Goal: Task Accomplishment & Management: Manage account settings

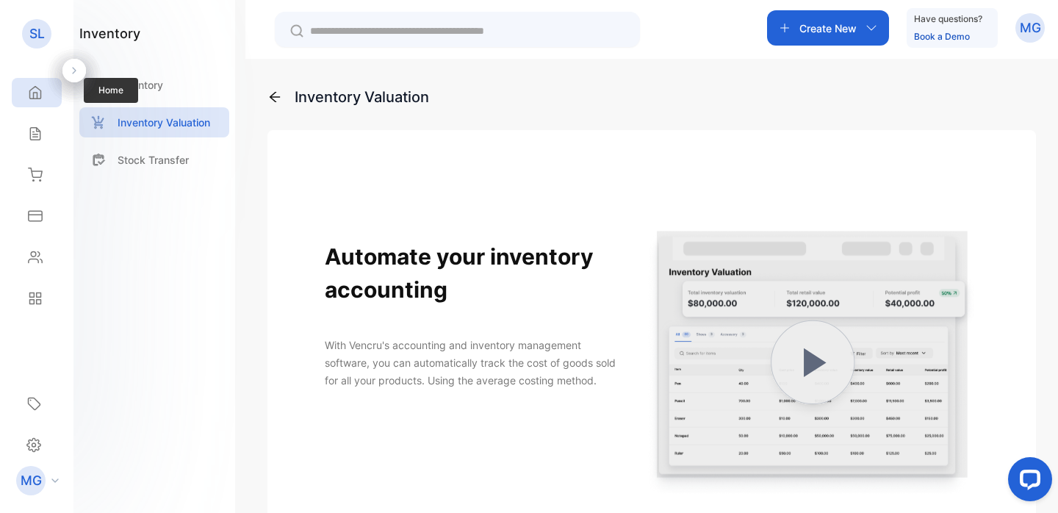
click at [26, 92] on div "Home" at bounding box center [33, 92] width 19 height 15
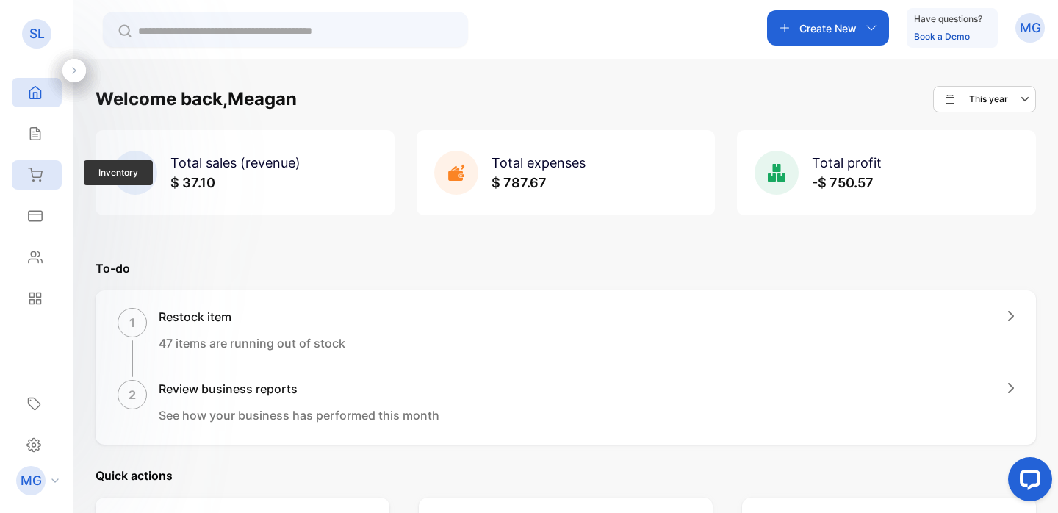
click at [32, 182] on icon at bounding box center [35, 175] width 15 height 15
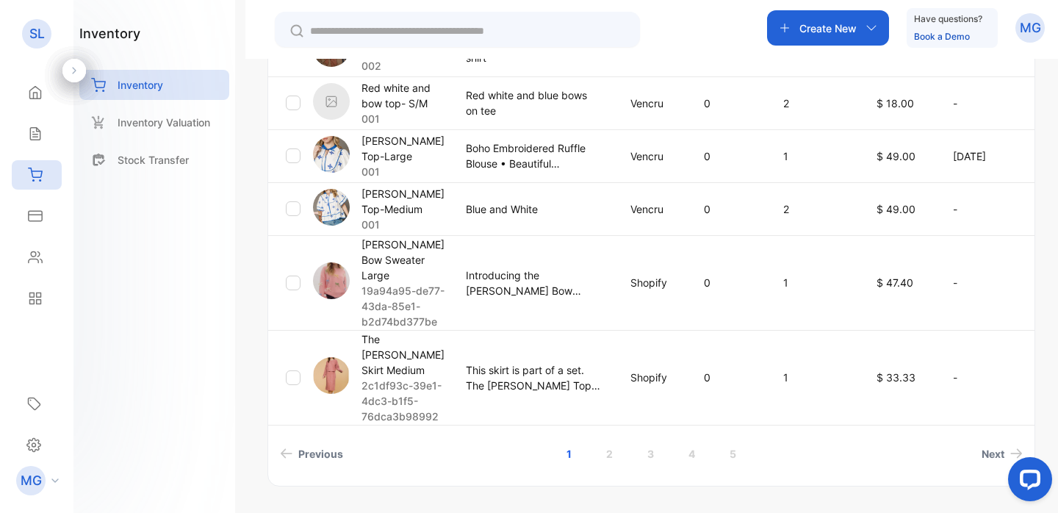
scroll to position [633, 0]
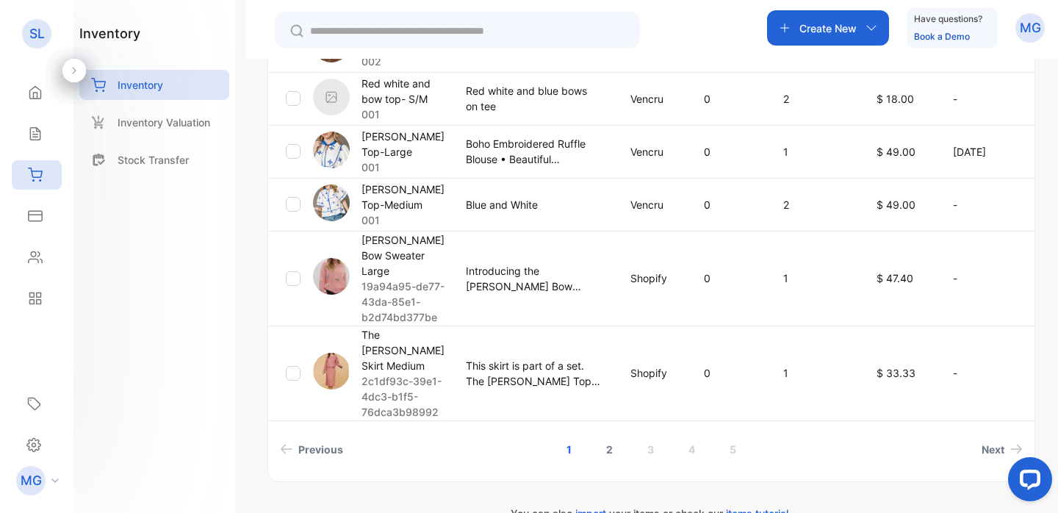
click at [606, 436] on link "2" at bounding box center [610, 449] width 42 height 27
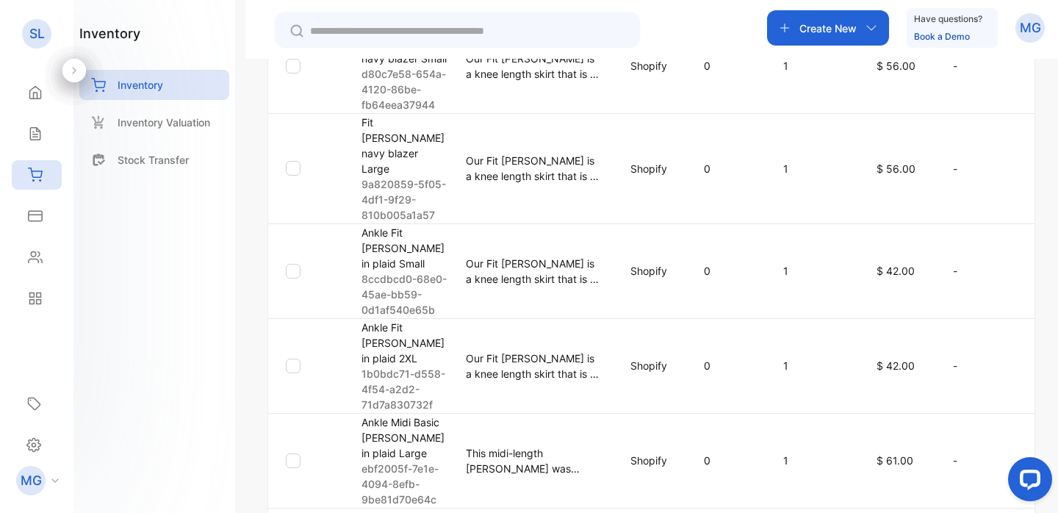
scroll to position [876, 0]
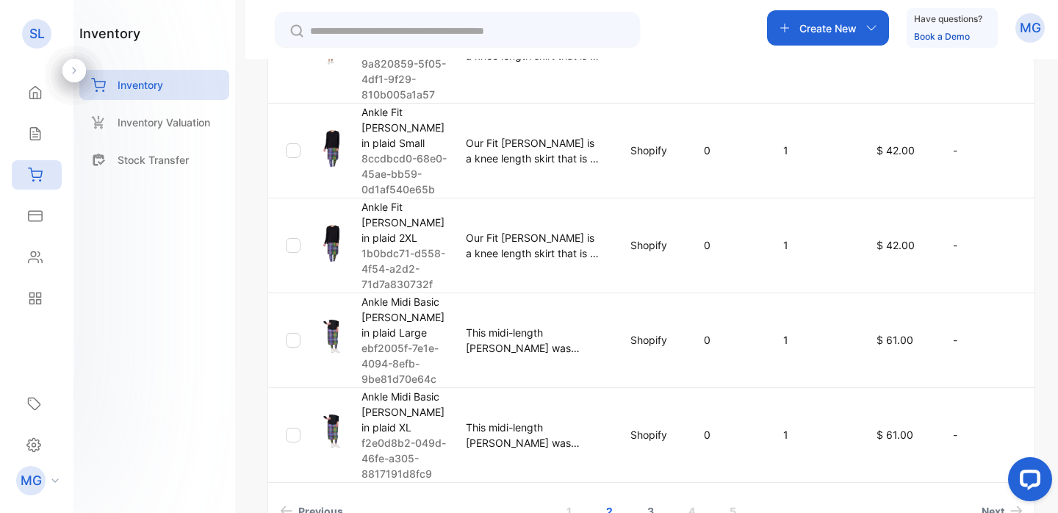
click at [655, 498] on link "3" at bounding box center [651, 511] width 42 height 27
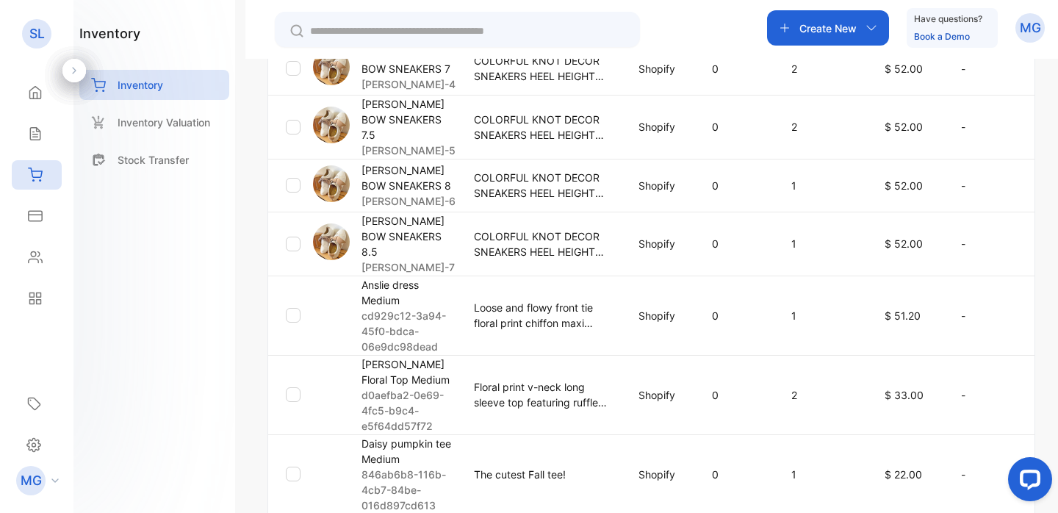
scroll to position [546, 0]
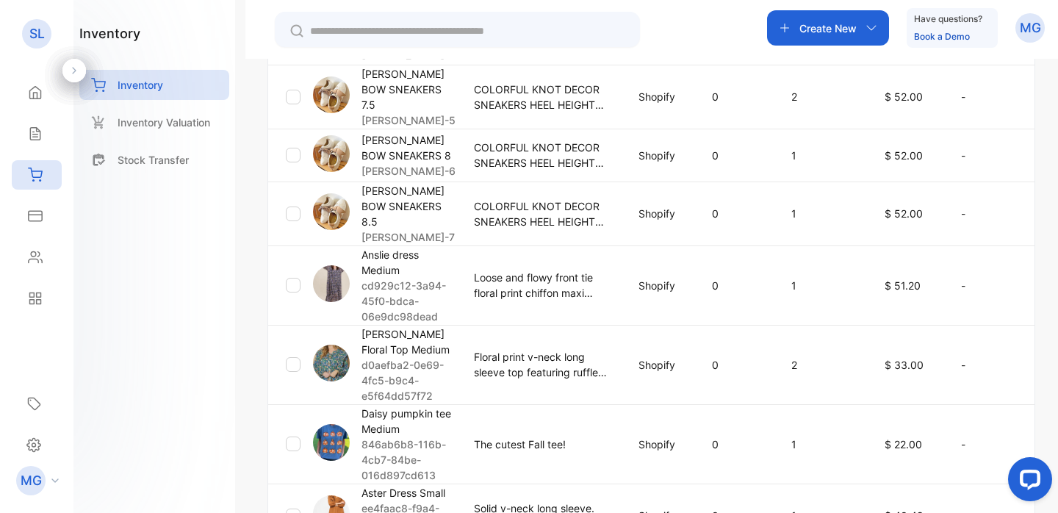
click at [356, 254] on div "Anslie dress Medium cd929c12-3a94-45f0-bdca-06e9dc98dead" at bounding box center [384, 285] width 143 height 77
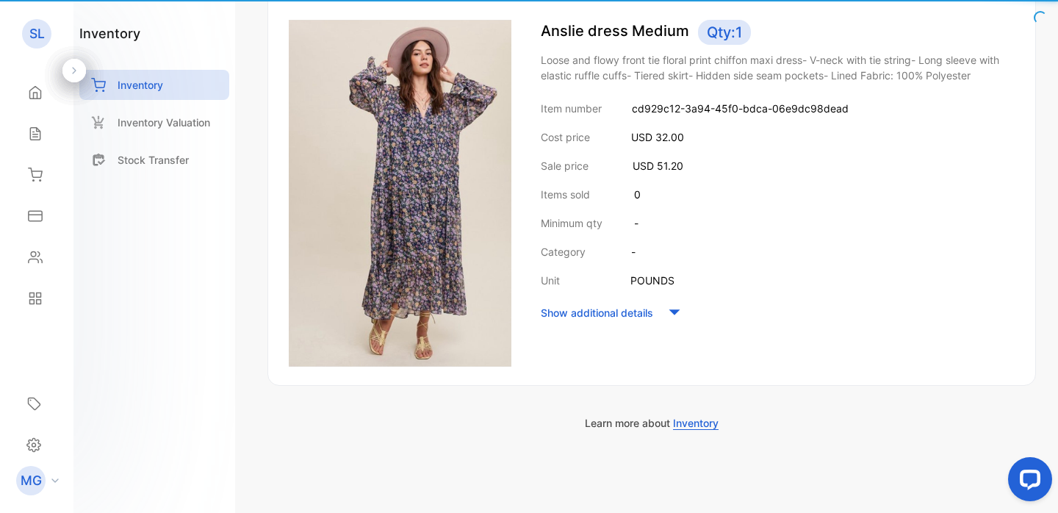
scroll to position [200, 0]
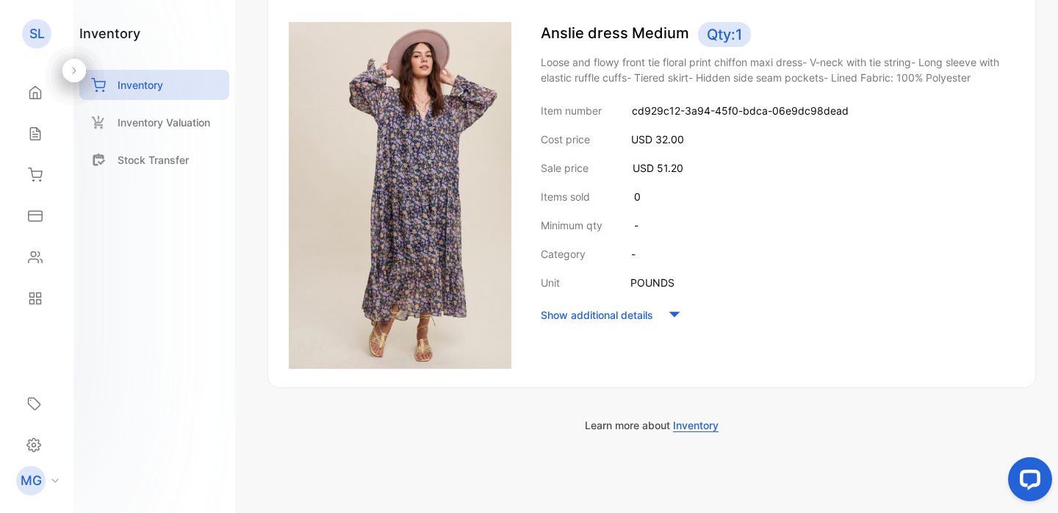
click at [647, 320] on p "Show additional details" at bounding box center [597, 314] width 112 height 15
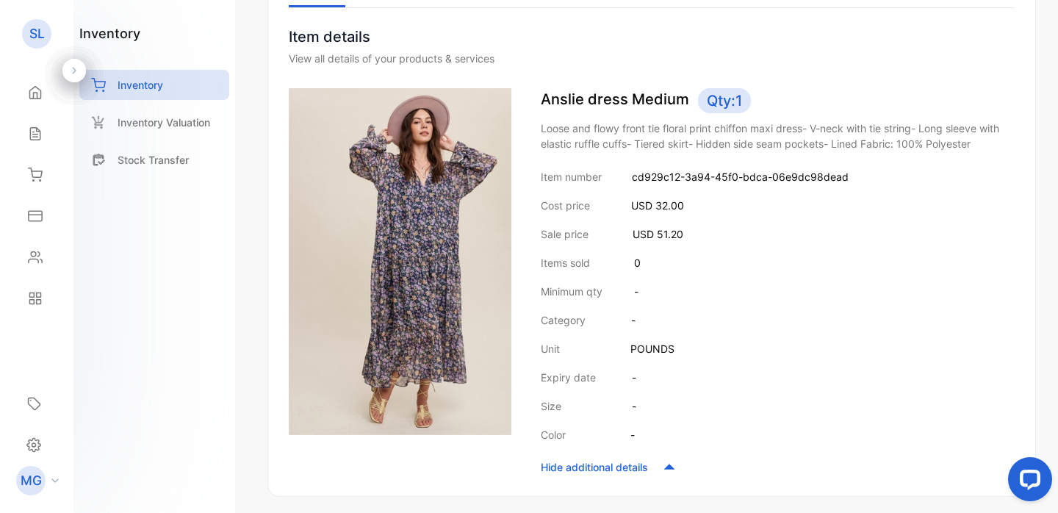
scroll to position [0, 0]
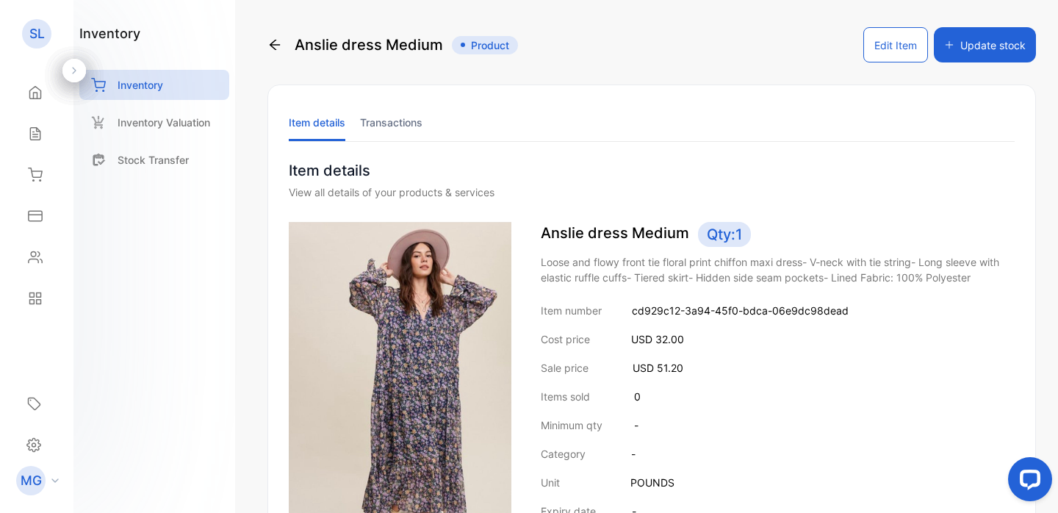
click at [899, 51] on button "Edit Item" at bounding box center [895, 44] width 65 height 35
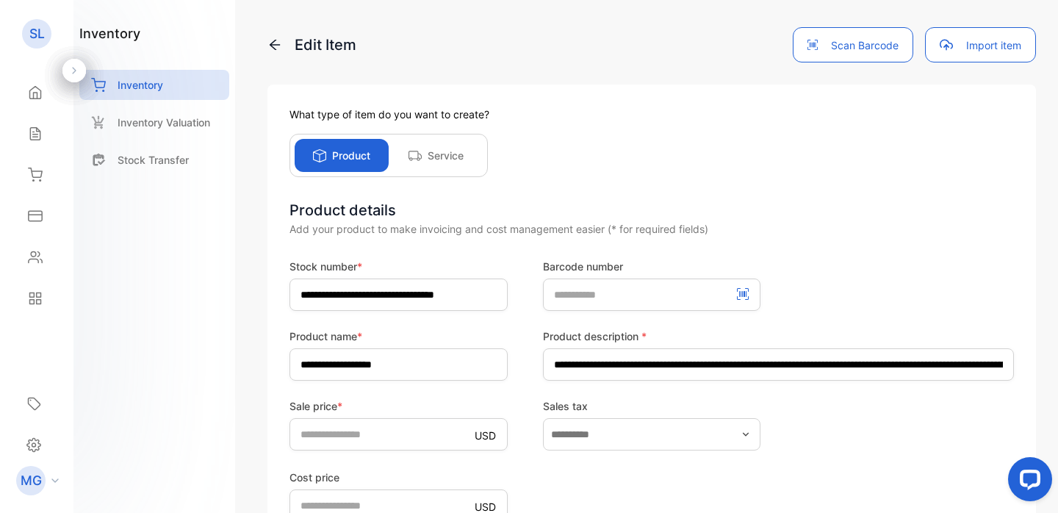
click at [266, 41] on div "**********" at bounding box center [651, 256] width 813 height 513
click at [279, 46] on icon at bounding box center [274, 44] width 15 height 15
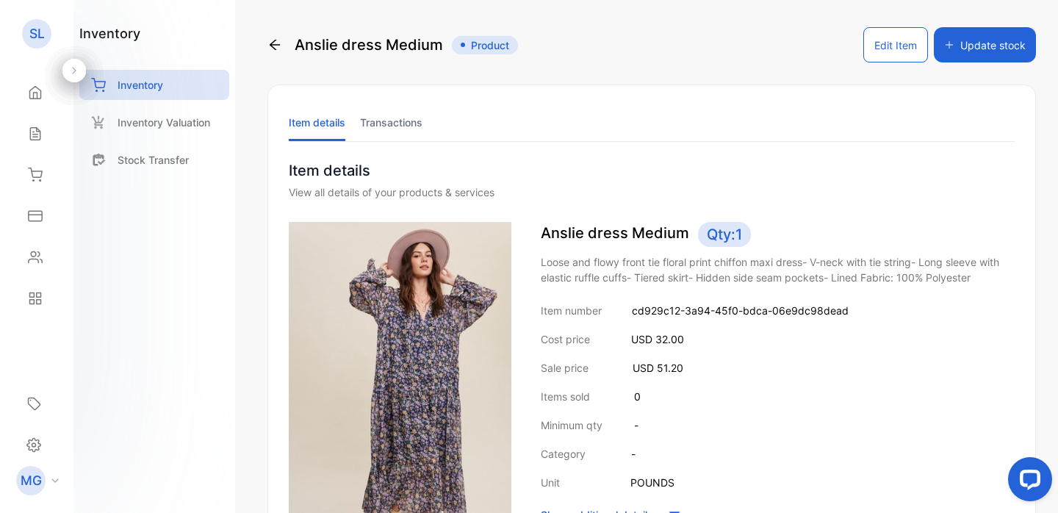
click at [955, 49] on button "Update stock" at bounding box center [985, 44] width 102 height 35
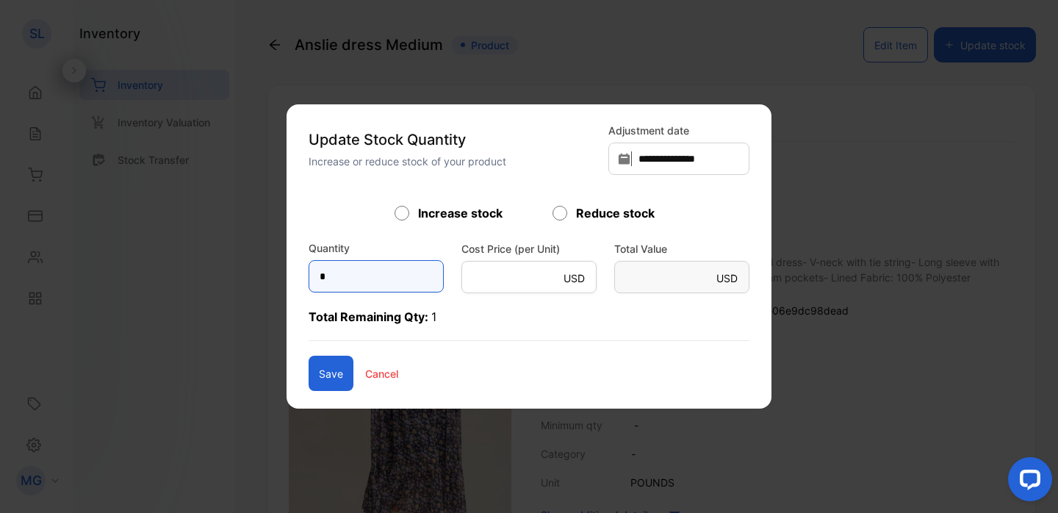
click at [387, 276] on input "*" at bounding box center [376, 276] width 135 height 32
type input "*"
type Value-inputsubject "**"
type Value-inputsubject "*"
type input "*"
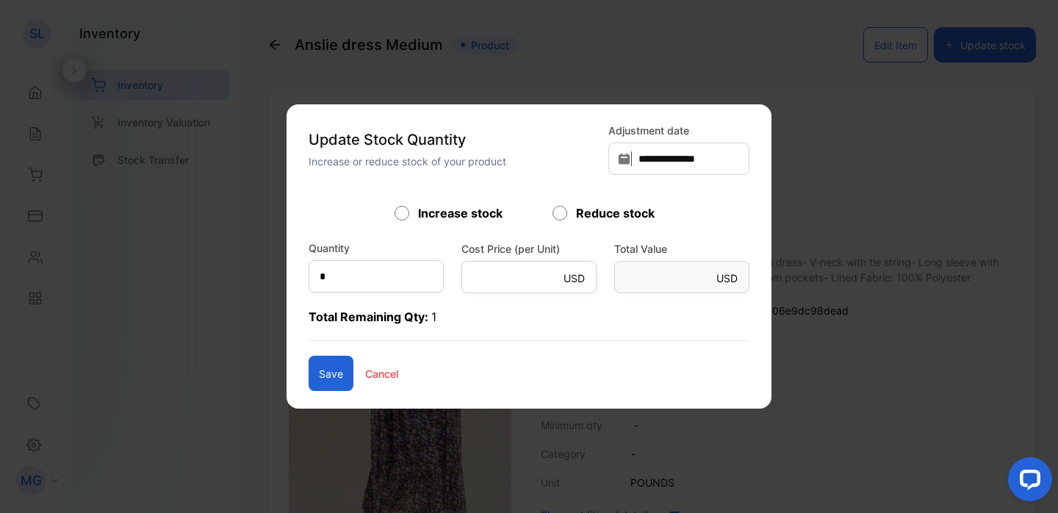
click at [520, 332] on p "Total Remaining Qty: 1" at bounding box center [529, 324] width 441 height 33
click at [398, 278] on input "*" at bounding box center [376, 276] width 135 height 32
type input "*"
type input "**"
type Value-inputsubject "***"
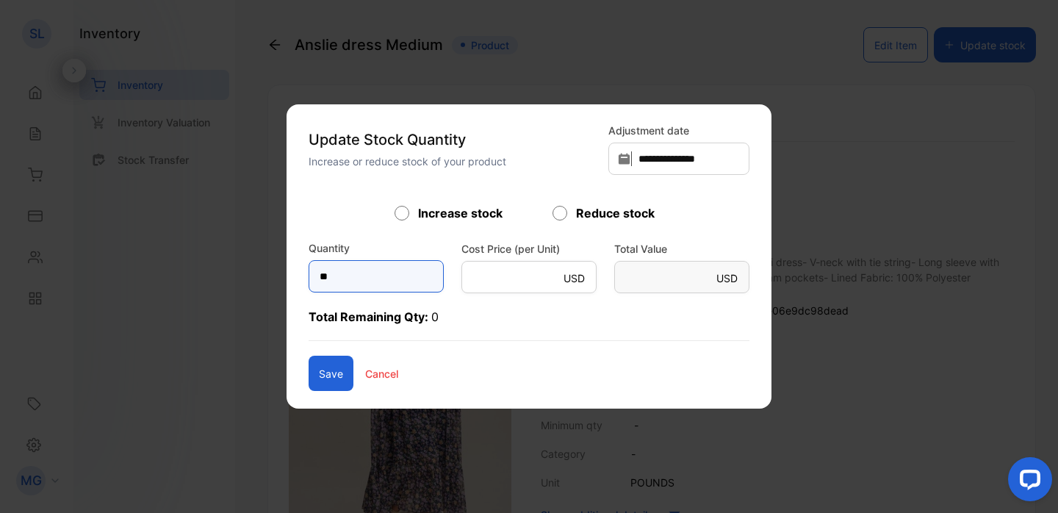
type input "**"
click at [309, 368] on button "Save" at bounding box center [331, 373] width 45 height 35
click at [370, 374] on p "Cancel" at bounding box center [386, 373] width 33 height 15
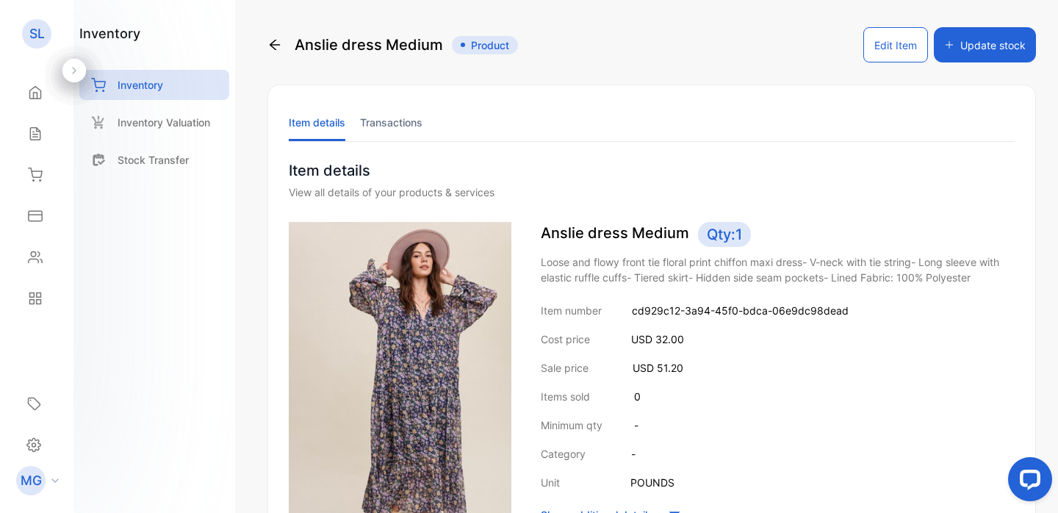
click at [972, 50] on button "Update stock" at bounding box center [985, 44] width 102 height 35
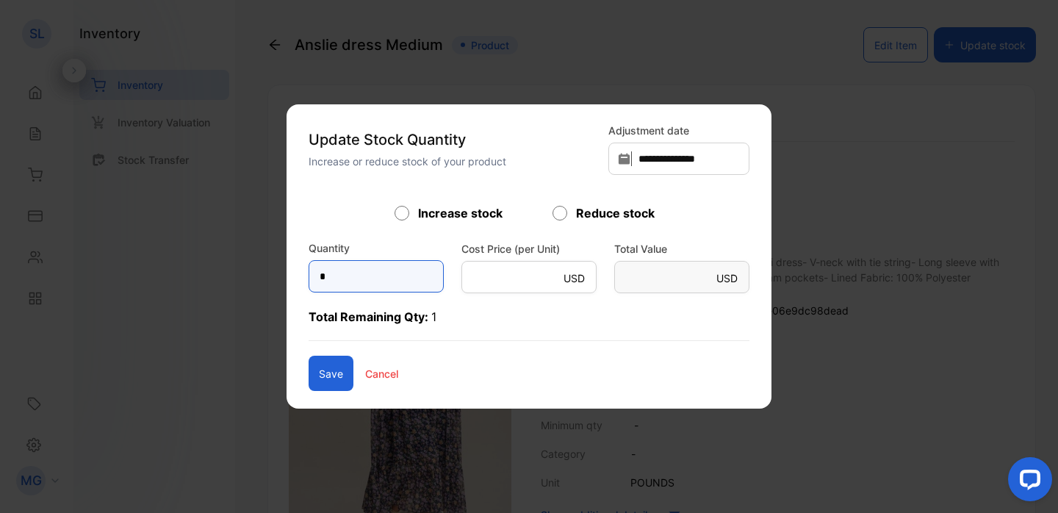
click at [392, 273] on input "*" at bounding box center [376, 276] width 135 height 32
click at [618, 214] on label "Reduce stock" at bounding box center [615, 213] width 79 height 18
click at [570, 213] on div "Reduce stock" at bounding box center [608, 213] width 111 height 18
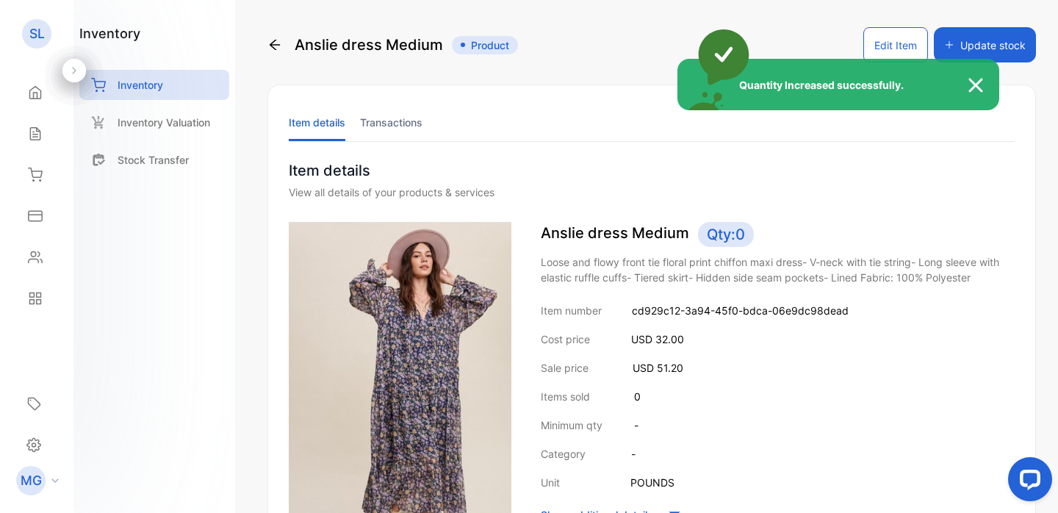
click at [983, 37] on div "Quantity Increased successfully." at bounding box center [529, 256] width 1058 height 513
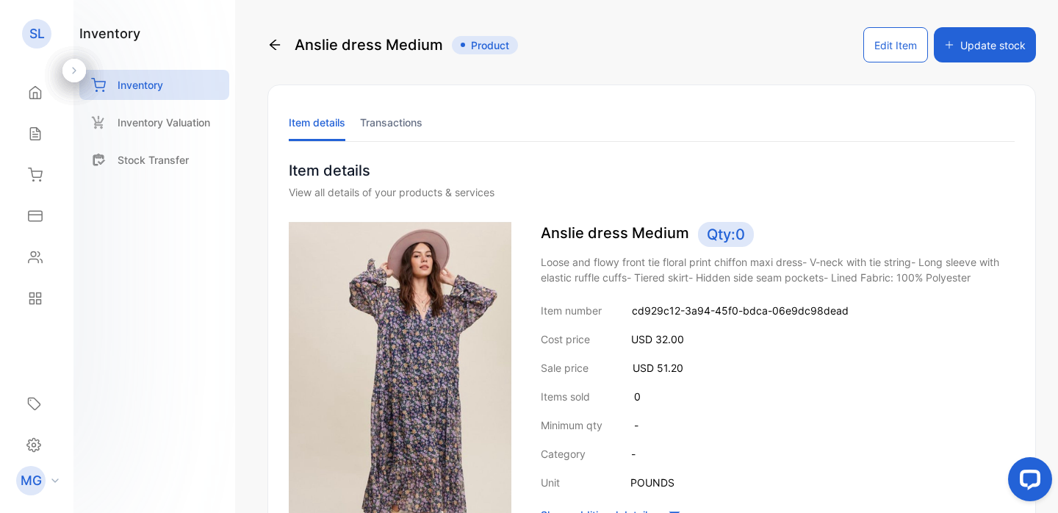
click at [983, 43] on button "Update stock" at bounding box center [985, 44] width 102 height 35
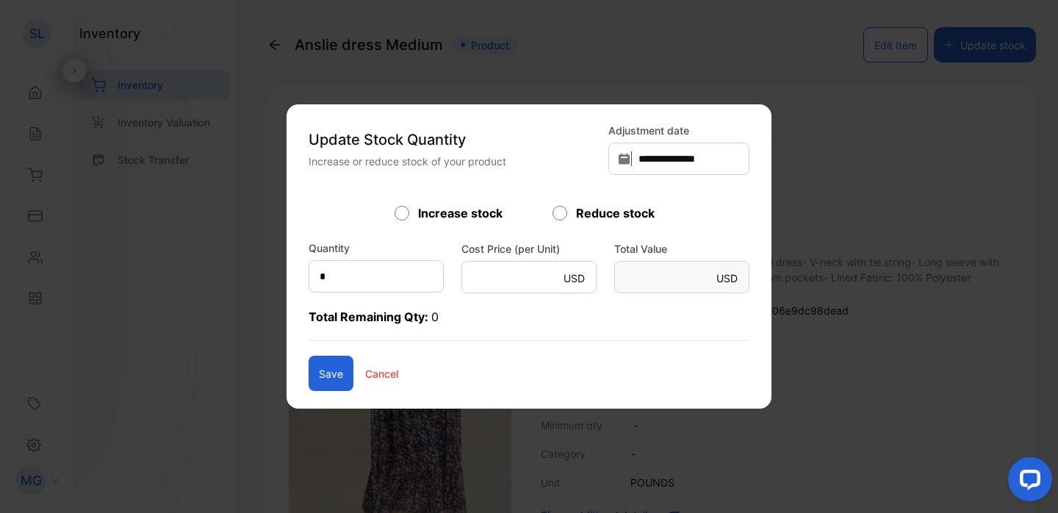
click at [371, 384] on div "Save Cancel" at bounding box center [529, 373] width 441 height 35
click at [368, 374] on p "Cancel" at bounding box center [381, 373] width 33 height 15
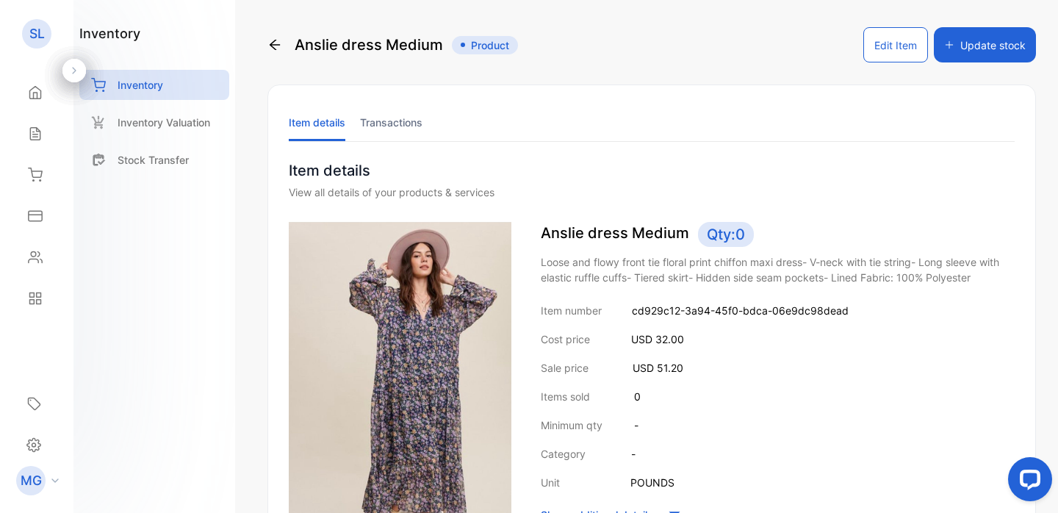
click at [276, 49] on icon at bounding box center [274, 44] width 15 height 15
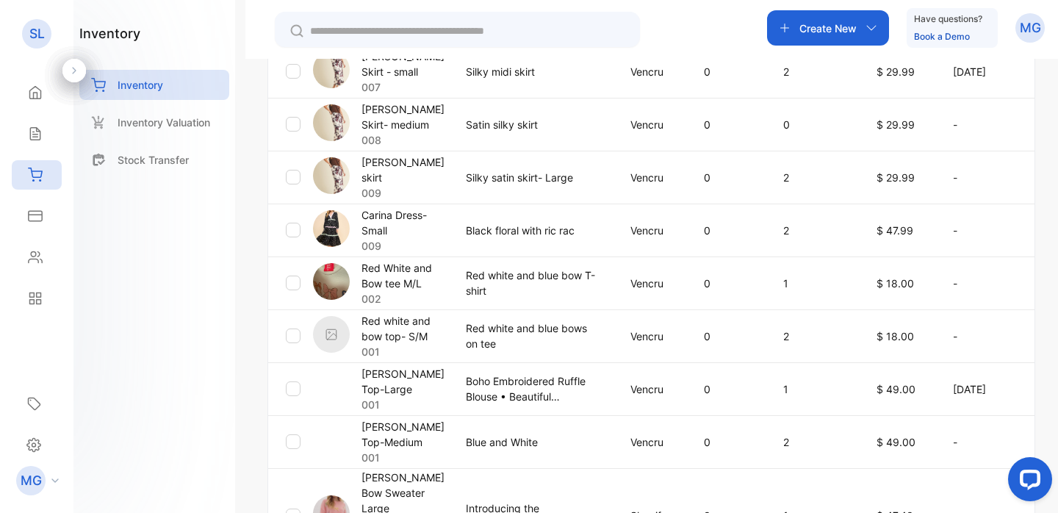
scroll to position [633, 0]
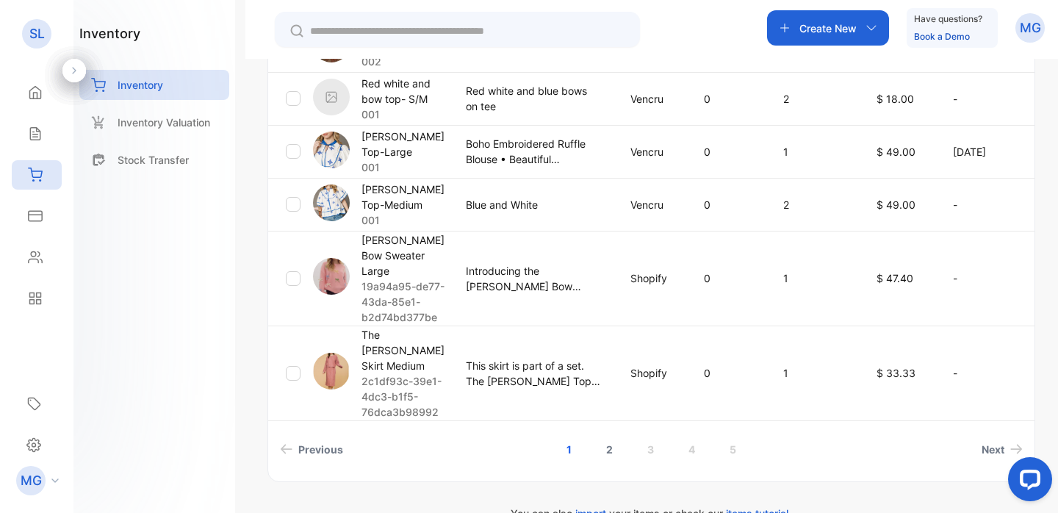
click at [606, 436] on link "2" at bounding box center [610, 449] width 42 height 27
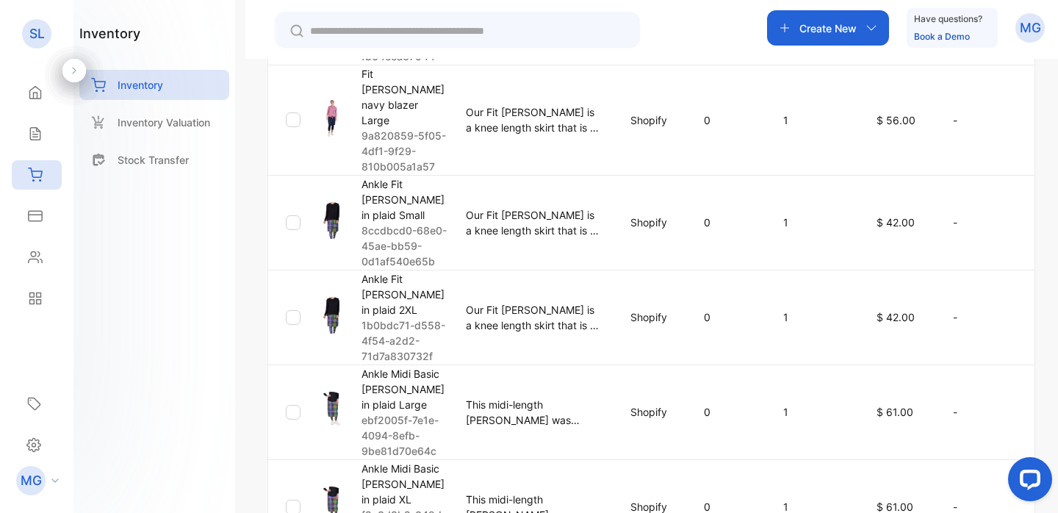
scroll to position [876, 0]
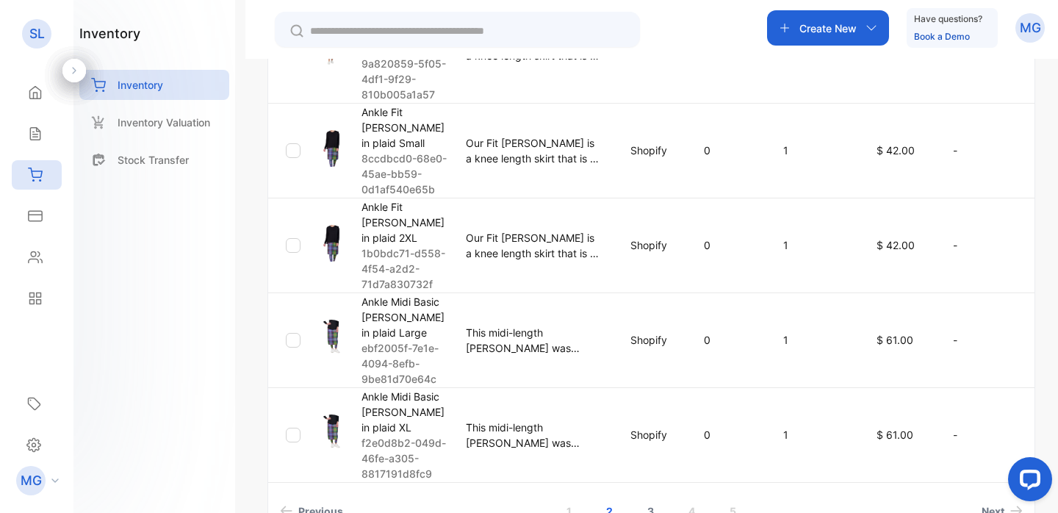
click at [639, 498] on link "3" at bounding box center [651, 511] width 42 height 27
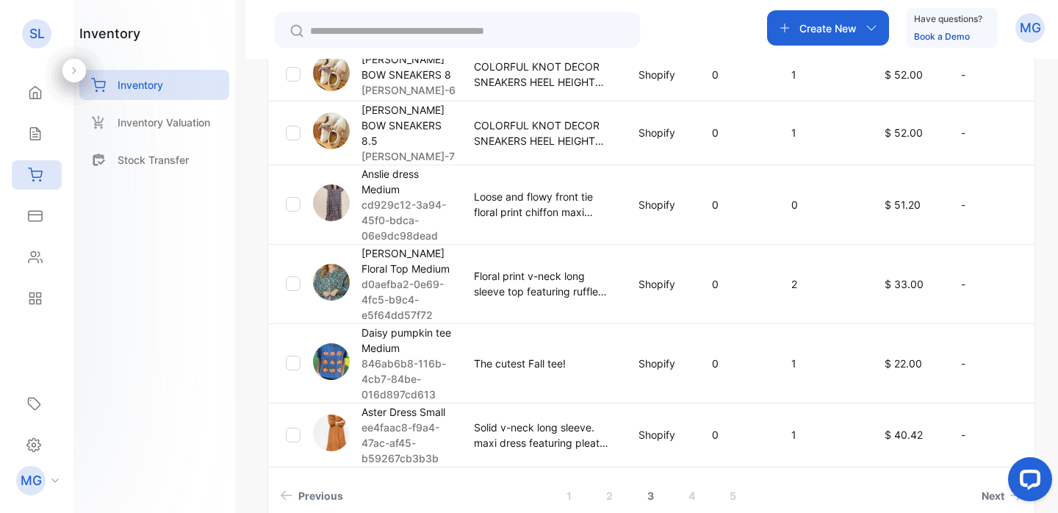
scroll to position [671, 0]
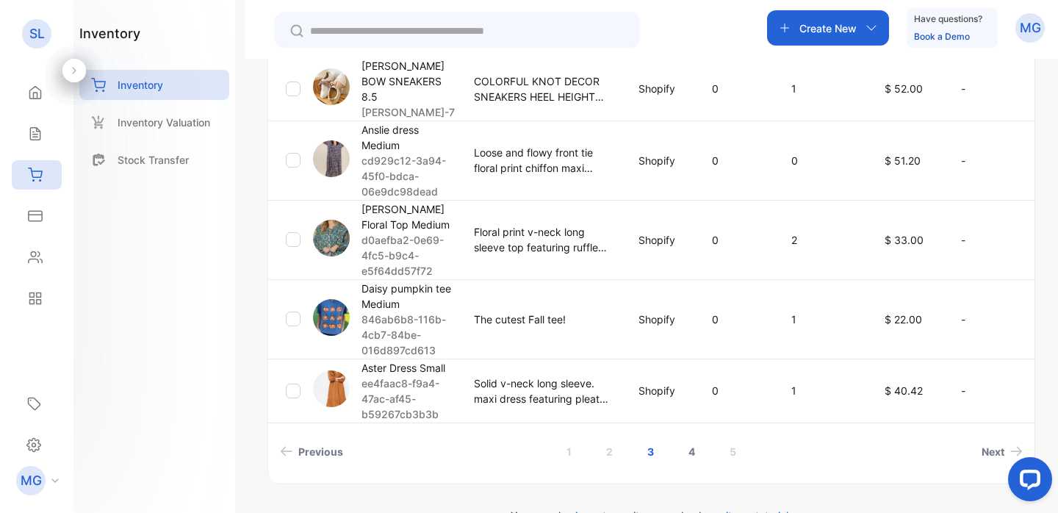
click at [694, 438] on link "4" at bounding box center [692, 451] width 42 height 27
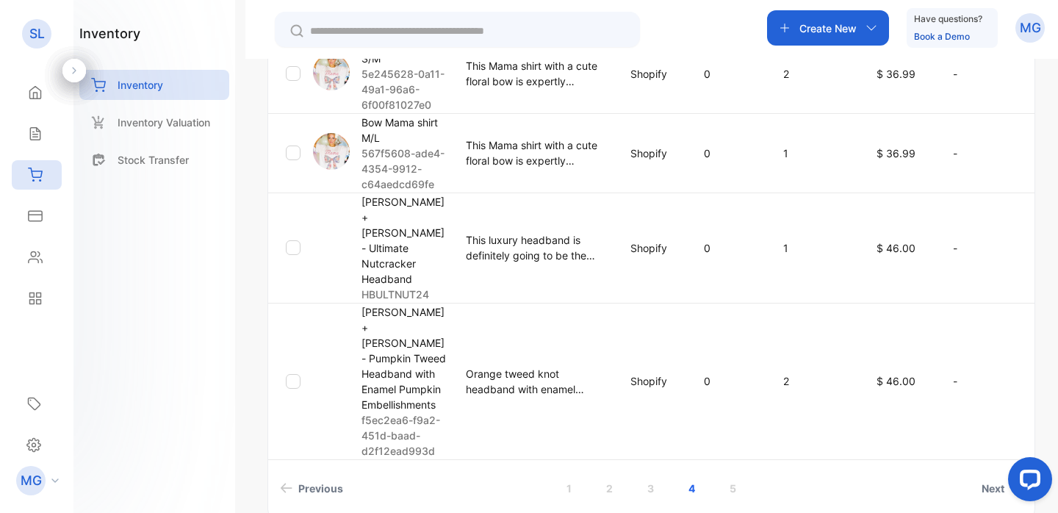
scroll to position [869, 0]
click at [728, 473] on link "5" at bounding box center [733, 486] width 42 height 27
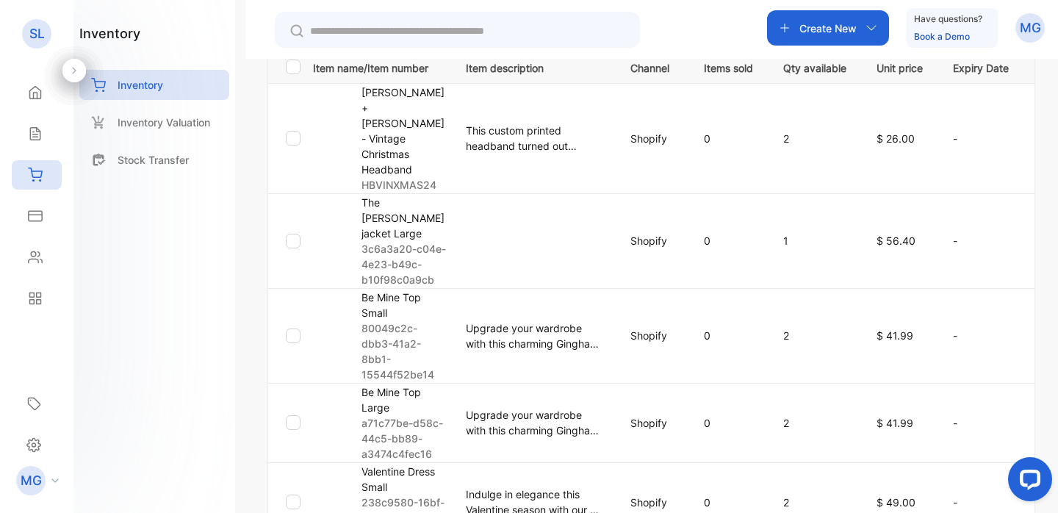
scroll to position [354, 0]
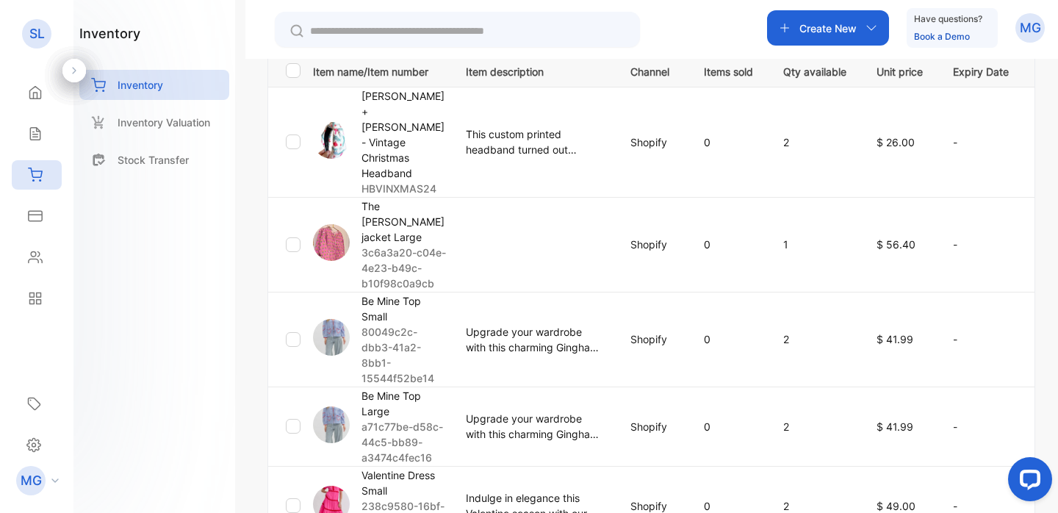
click at [378, 198] on p "The [PERSON_NAME] jacket Large" at bounding box center [405, 221] width 86 height 46
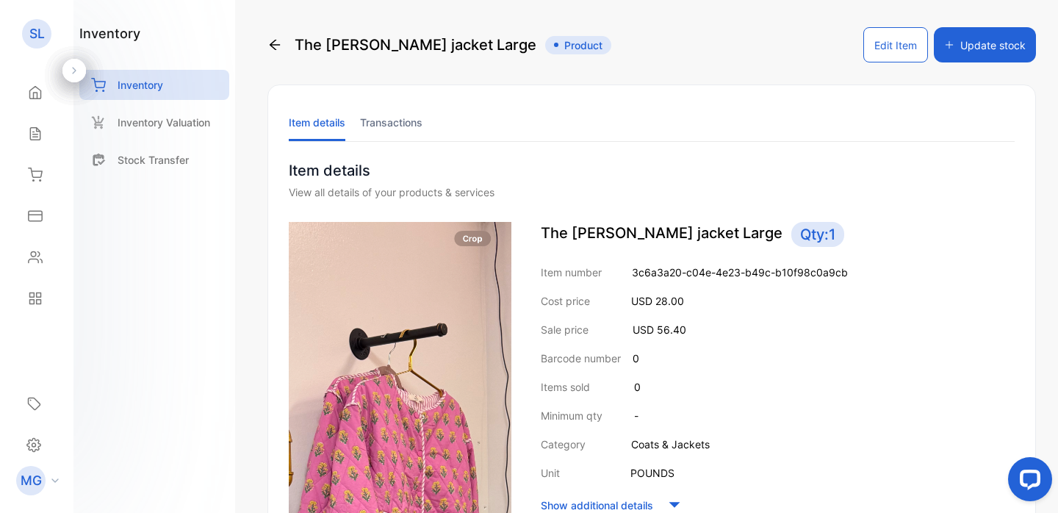
click at [963, 47] on button "Update stock" at bounding box center [985, 44] width 102 height 35
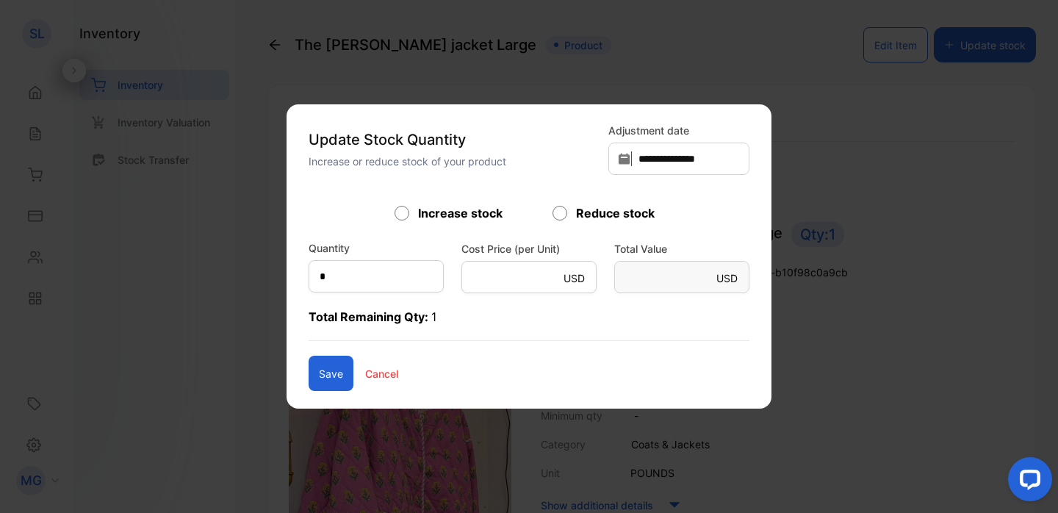
click at [603, 213] on label "Reduce stock" at bounding box center [615, 213] width 79 height 18
click at [377, 274] on input "*" at bounding box center [376, 276] width 135 height 32
type input "*"
type Value-inputsubject "**"
type input "*"
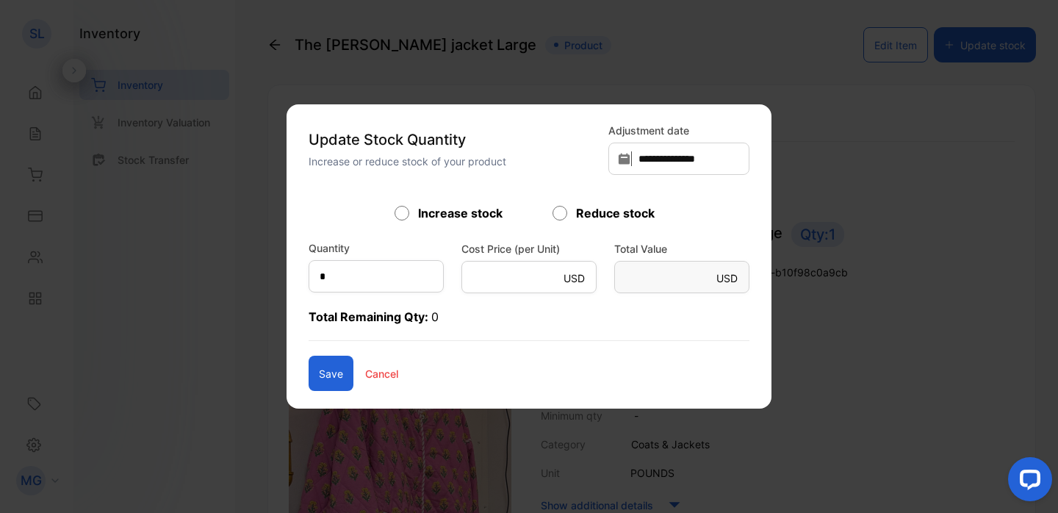
click at [309, 376] on button "Save" at bounding box center [331, 373] width 45 height 35
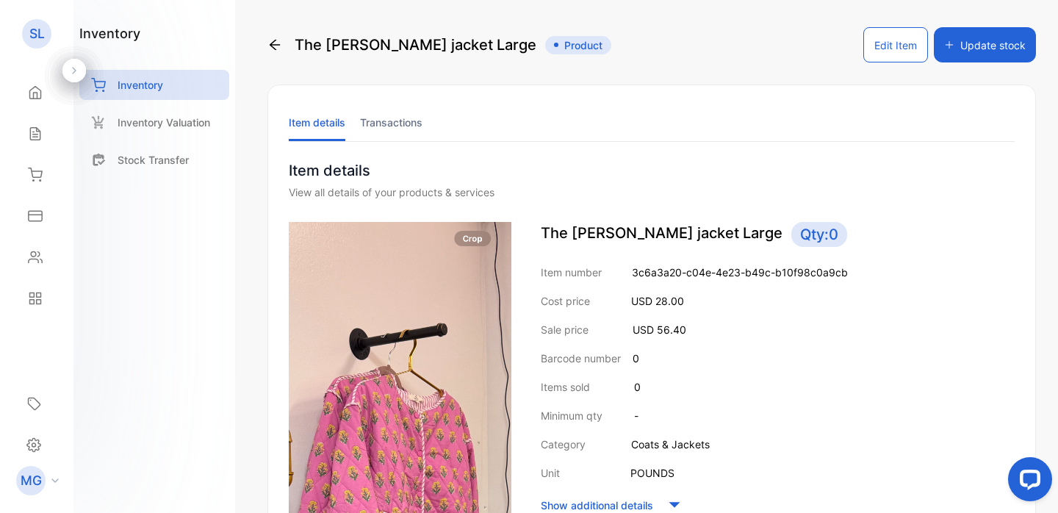
click at [274, 46] on icon at bounding box center [274, 44] width 15 height 15
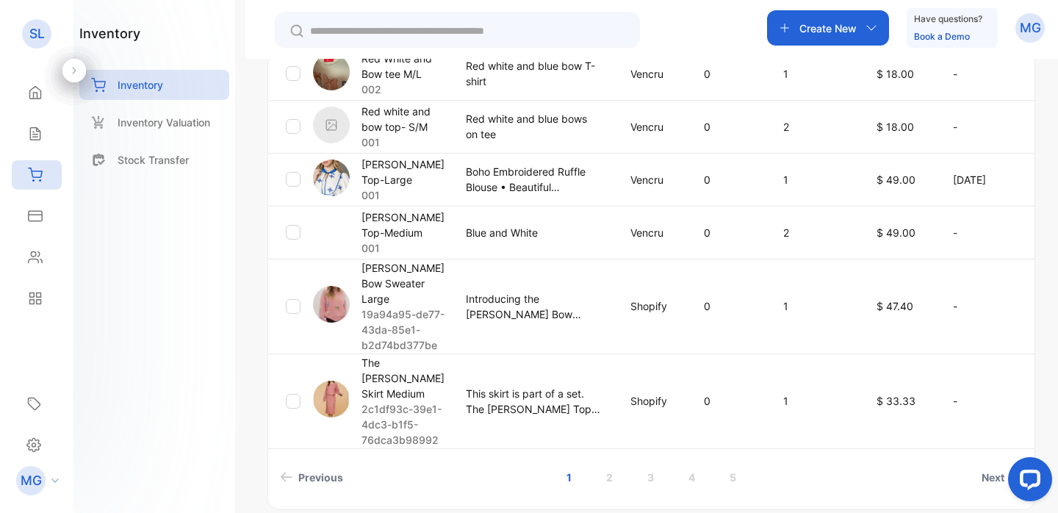
scroll to position [633, 0]
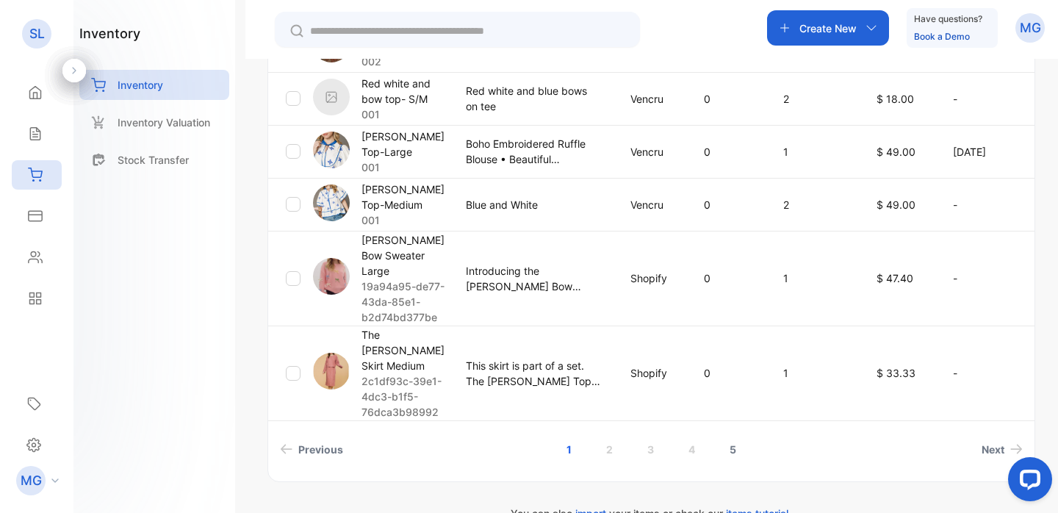
click at [728, 436] on link "5" at bounding box center [733, 449] width 42 height 27
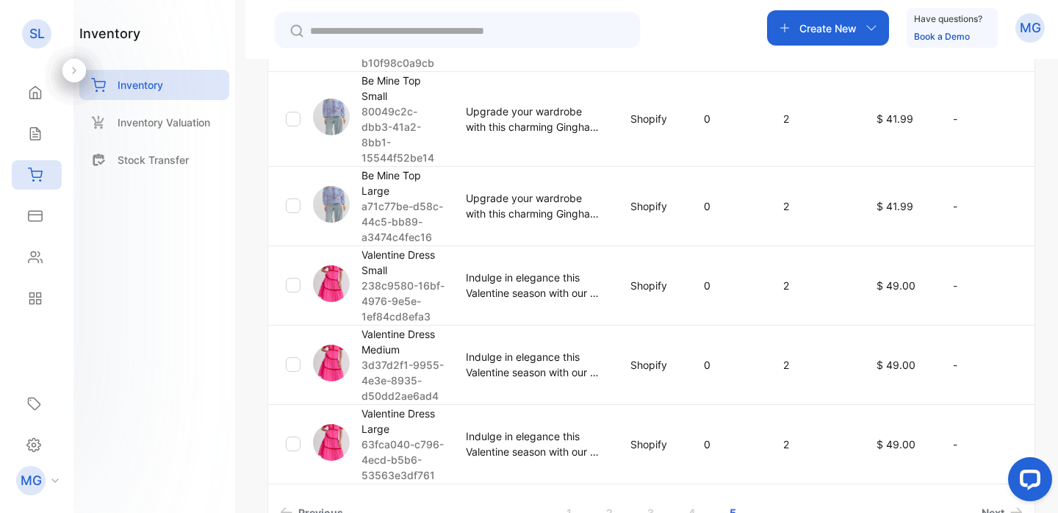
scroll to position [622, 0]
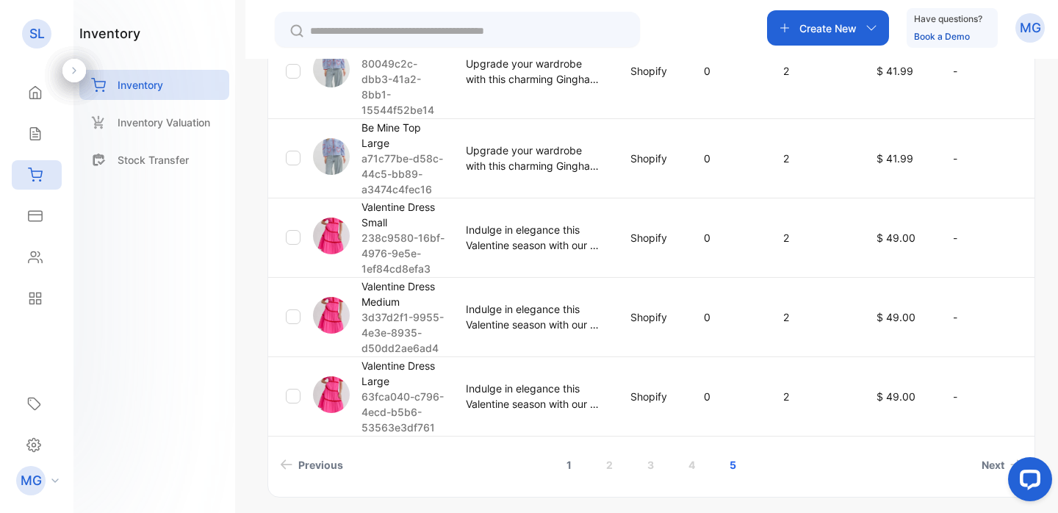
click at [572, 451] on link "1" at bounding box center [569, 464] width 40 height 27
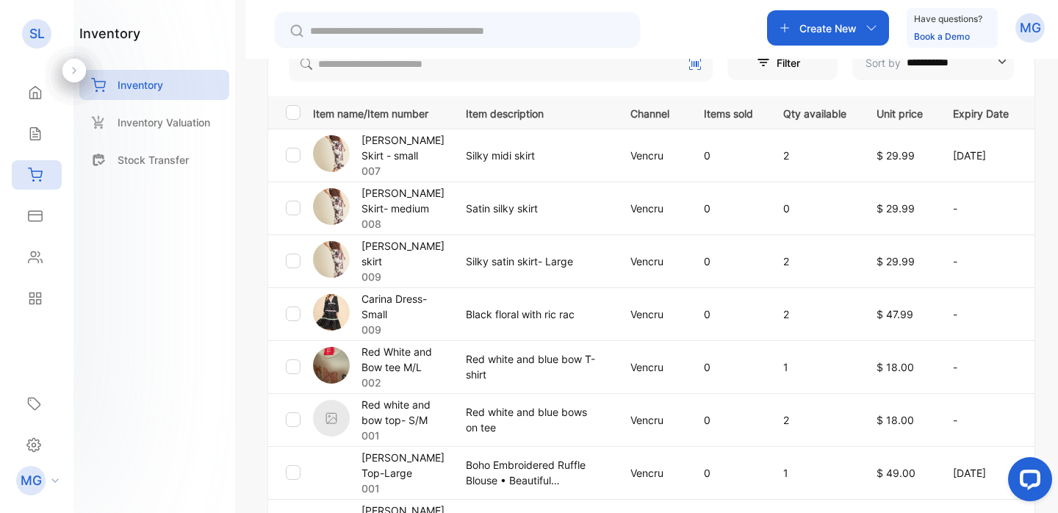
scroll to position [309, 0]
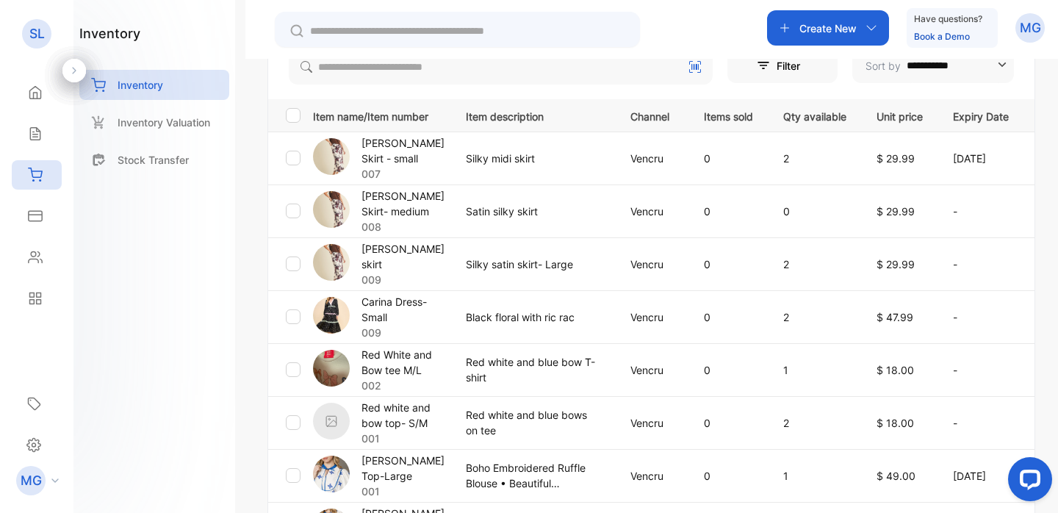
click at [814, 23] on p "Create New" at bounding box center [828, 28] width 57 height 15
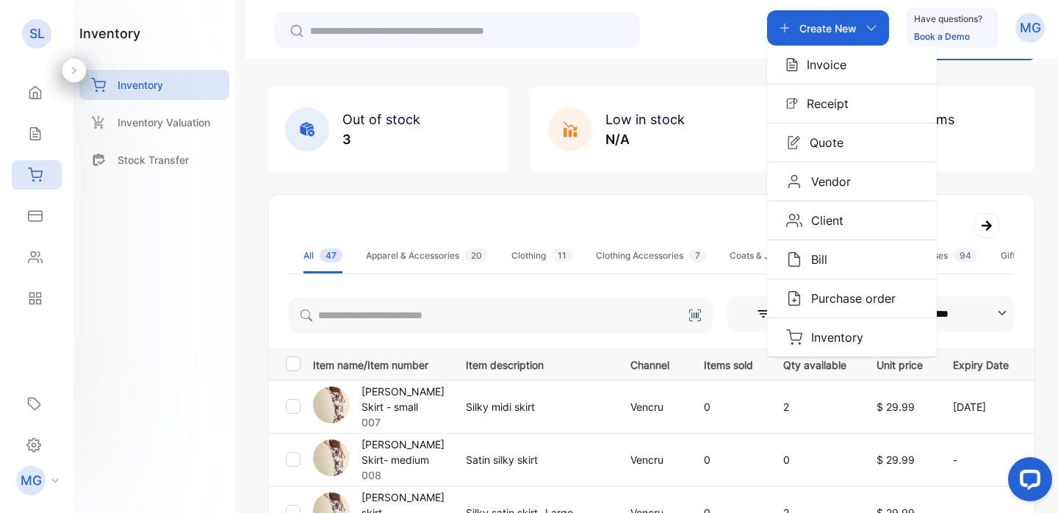
scroll to position [0, 0]
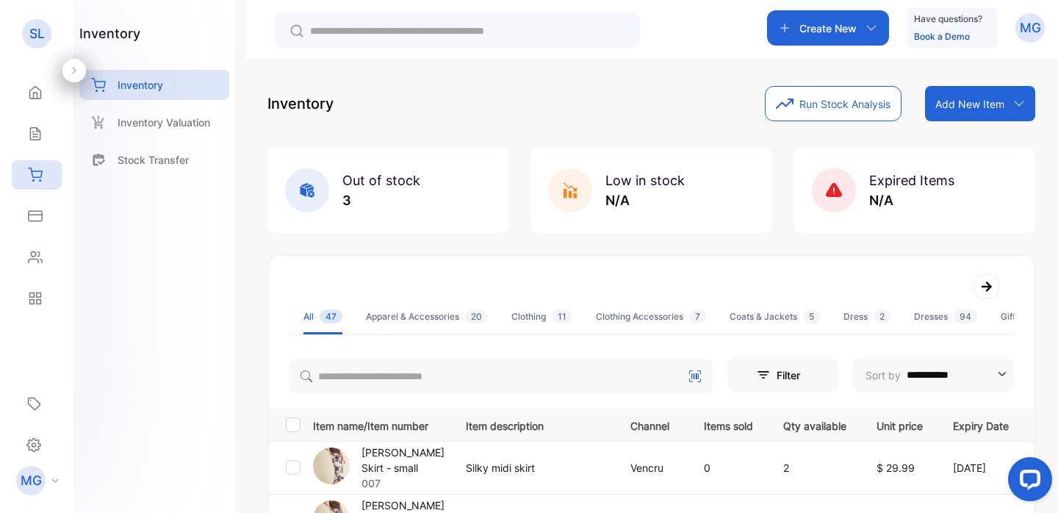
click at [1020, 168] on div "Expired Items N/A" at bounding box center [914, 190] width 241 height 85
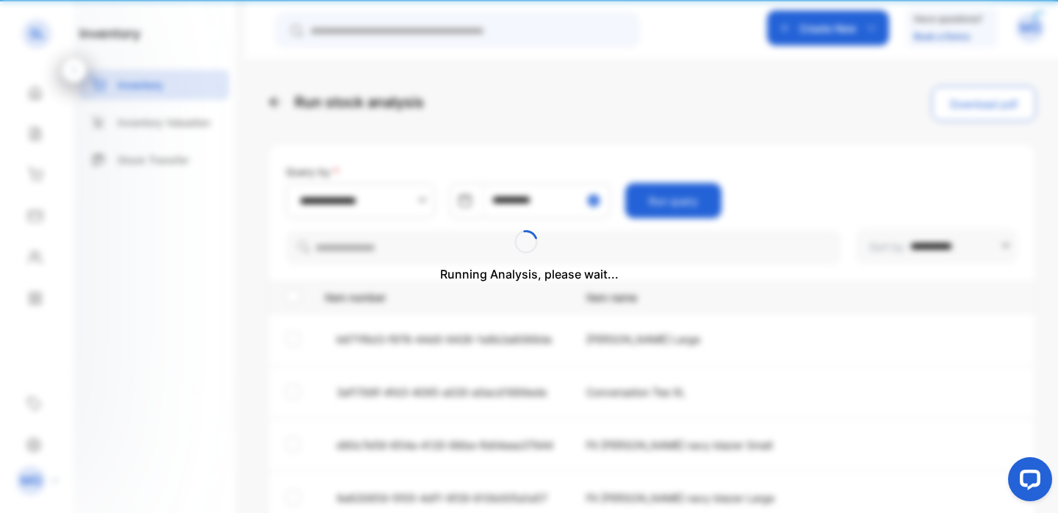
type input "**********"
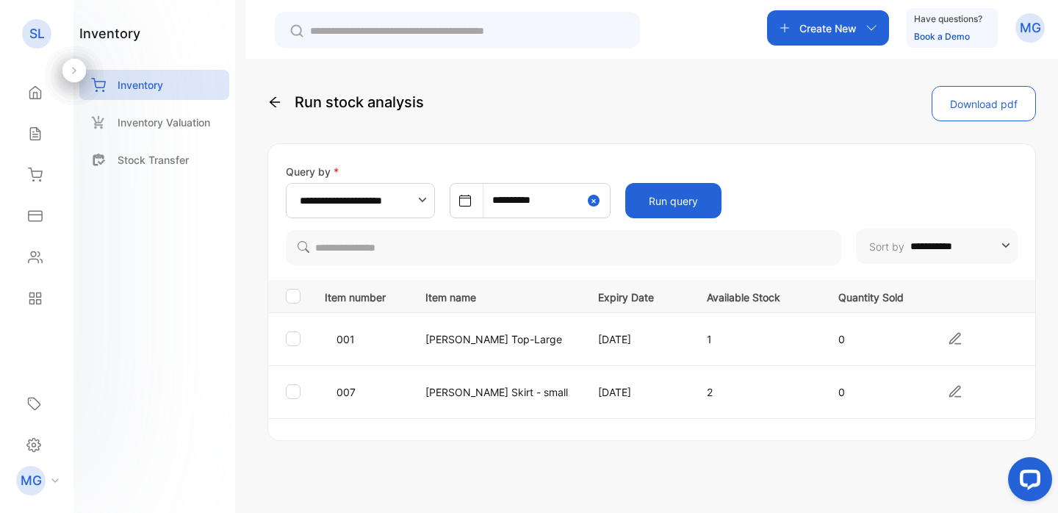
click at [273, 97] on icon at bounding box center [274, 102] width 15 height 15
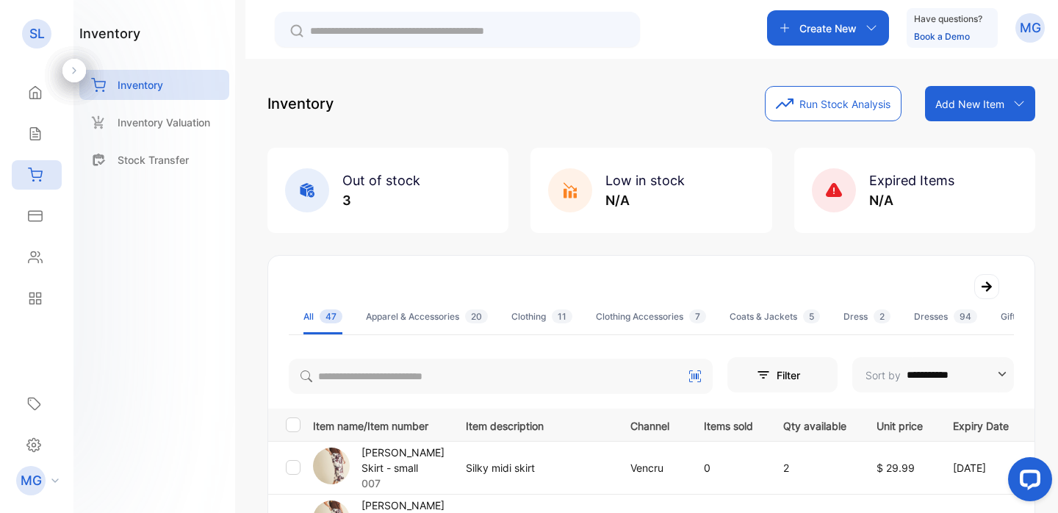
click at [963, 115] on div "Add New Item" at bounding box center [980, 103] width 110 height 35
click at [963, 141] on div "Add item manually" at bounding box center [983, 135] width 106 height 29
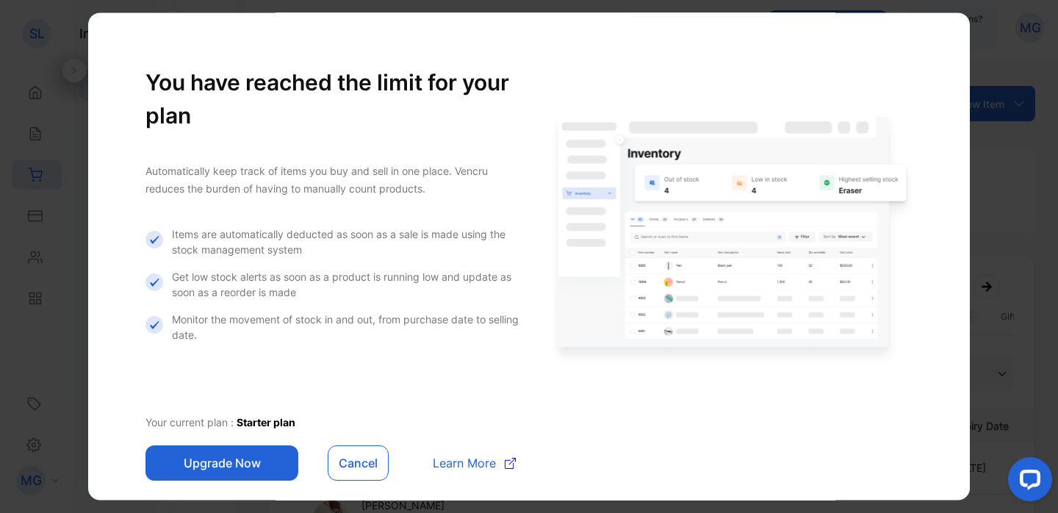
click at [356, 459] on button "Cancel" at bounding box center [358, 462] width 61 height 35
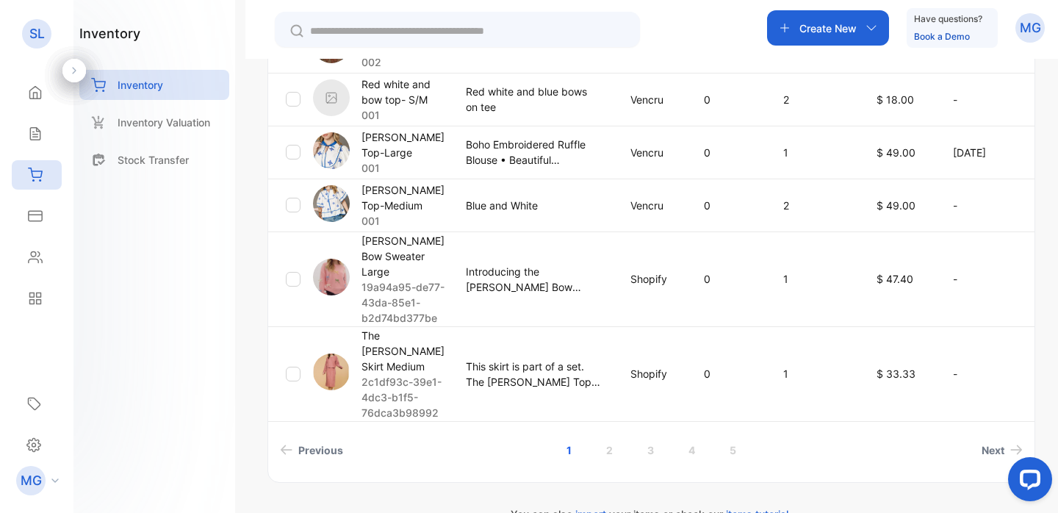
scroll to position [633, 0]
click at [606, 411] on div "Item name/Item number Item description Channel Items sold Qty available Unit pr…" at bounding box center [651, 98] width 766 height 646
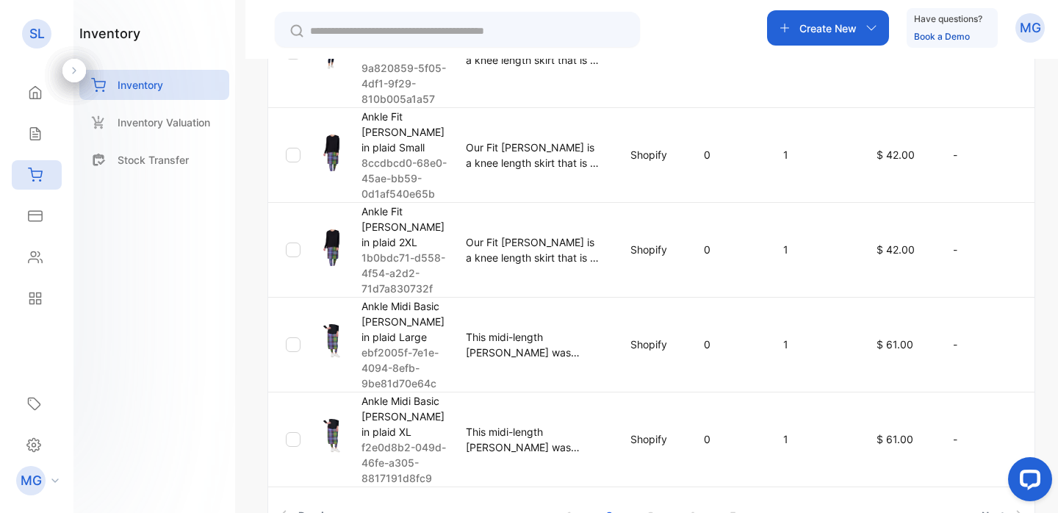
scroll to position [876, 0]
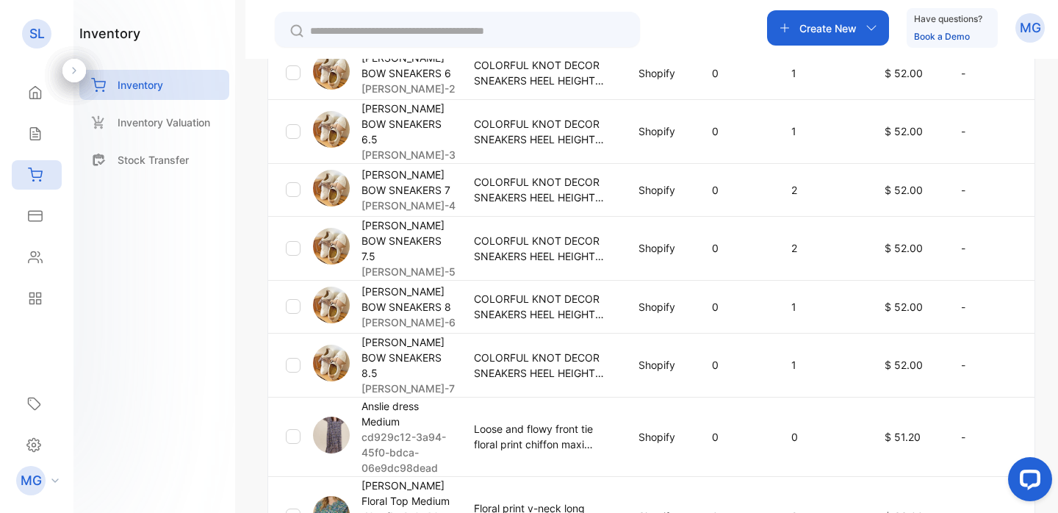
scroll to position [400, 0]
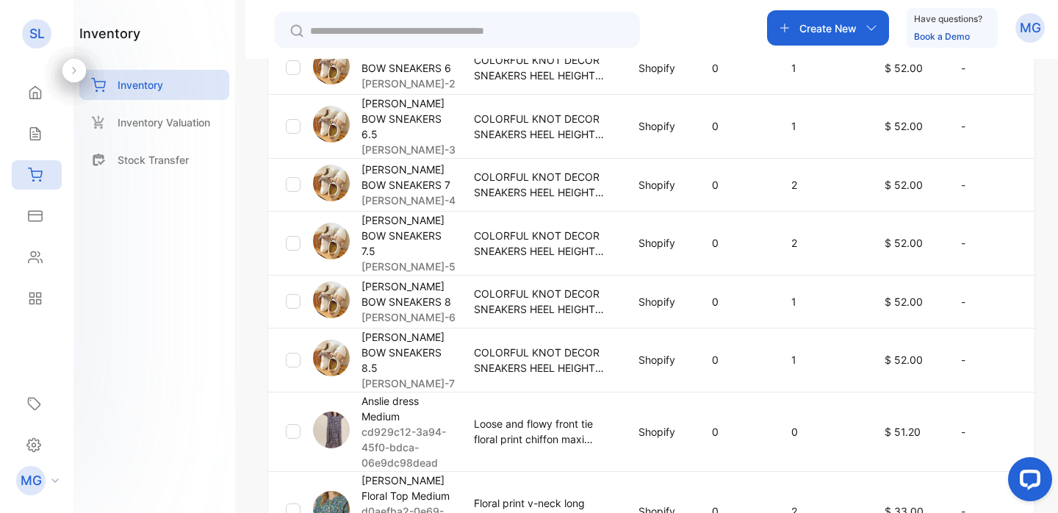
click at [400, 393] on p "Anslie dress Medium" at bounding box center [409, 408] width 94 height 31
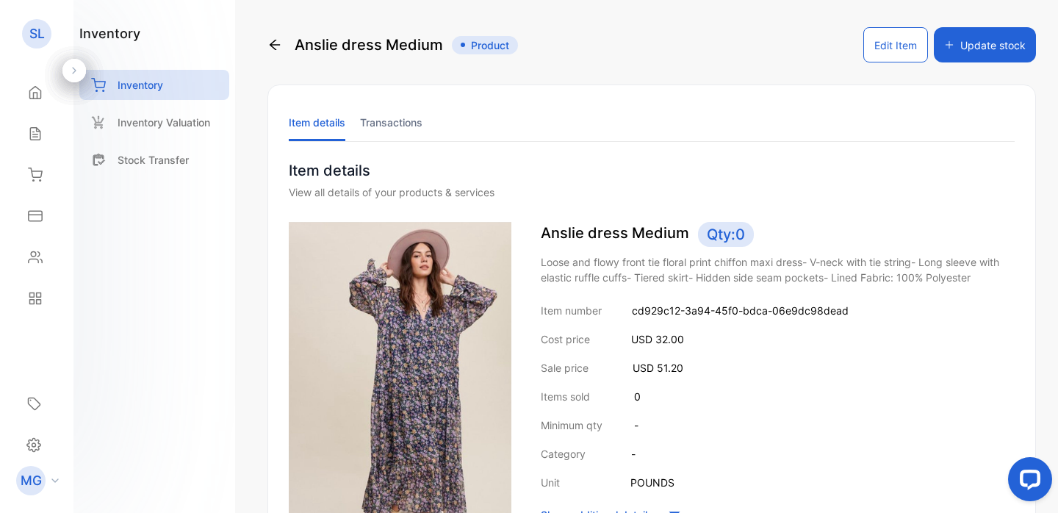
click at [902, 44] on button "Edit Item" at bounding box center [895, 44] width 65 height 35
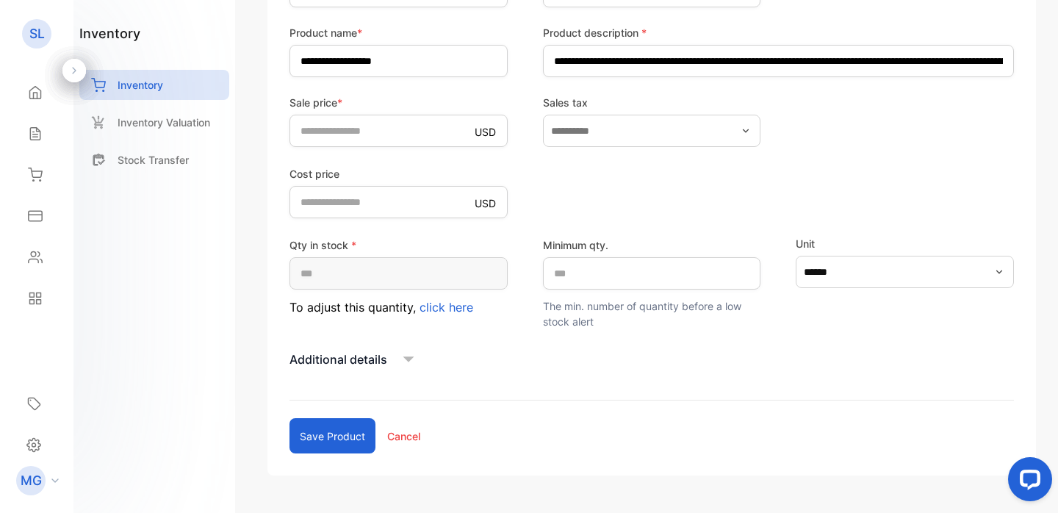
scroll to position [348, 0]
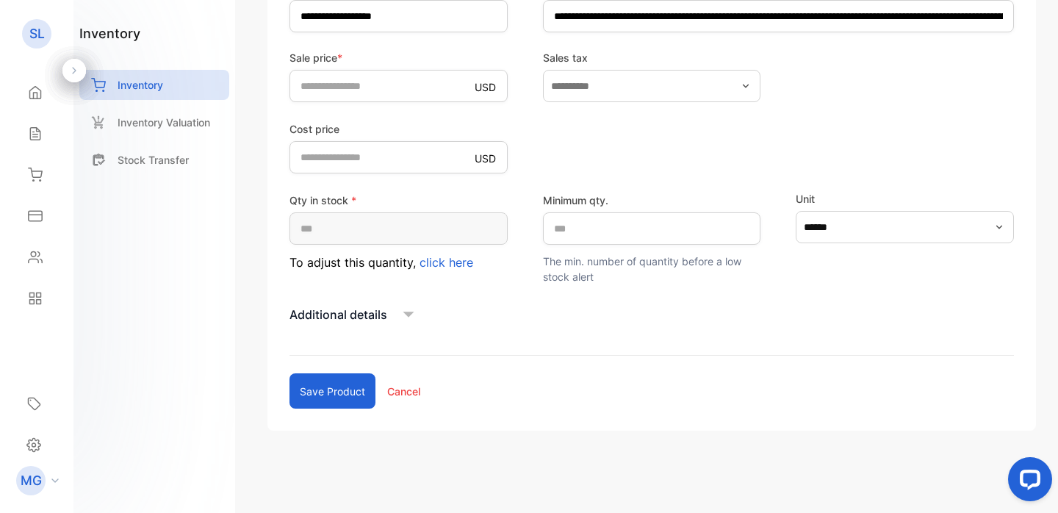
click at [409, 394] on p "Cancel" at bounding box center [403, 391] width 33 height 15
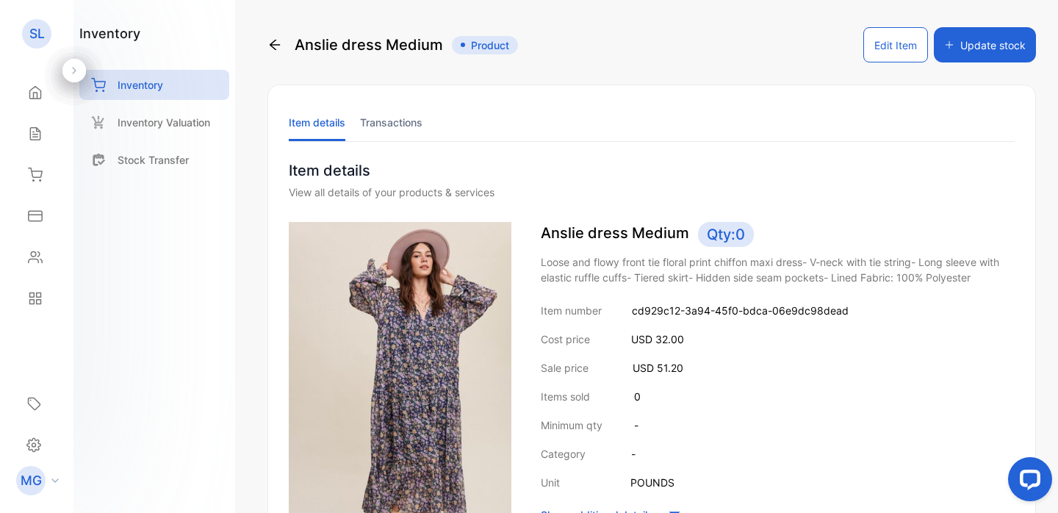
click at [278, 45] on icon at bounding box center [274, 44] width 15 height 15
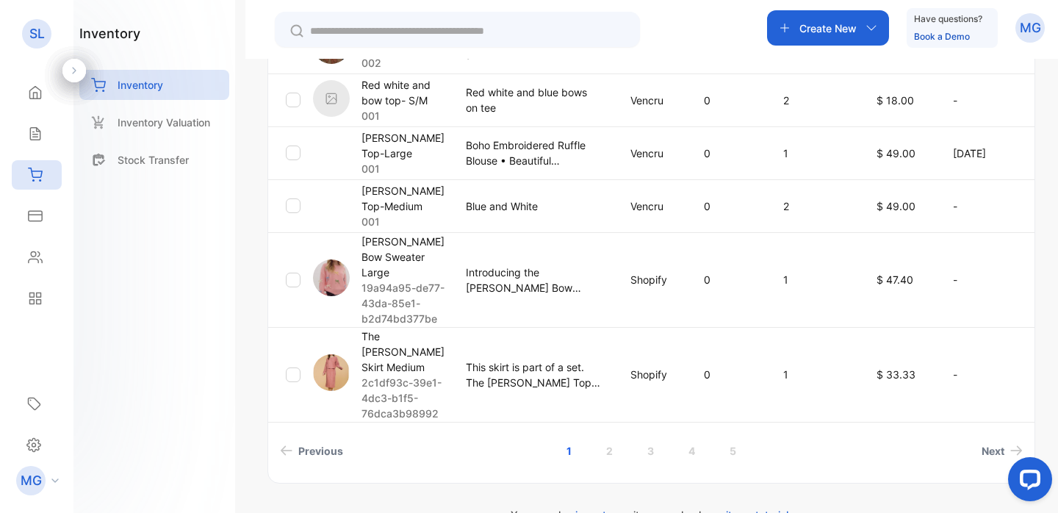
scroll to position [633, 0]
click at [647, 436] on link "3" at bounding box center [651, 449] width 42 height 27
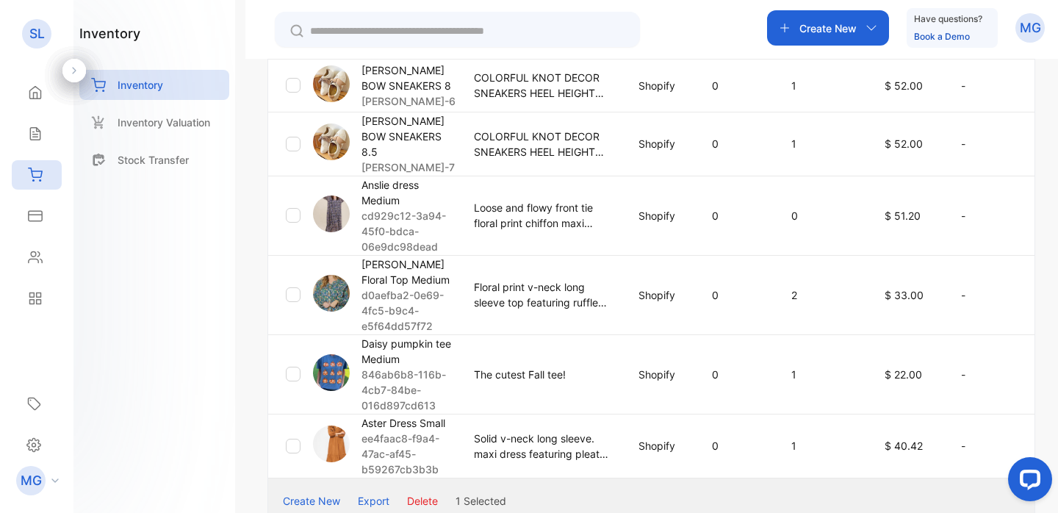
scroll to position [716, 0]
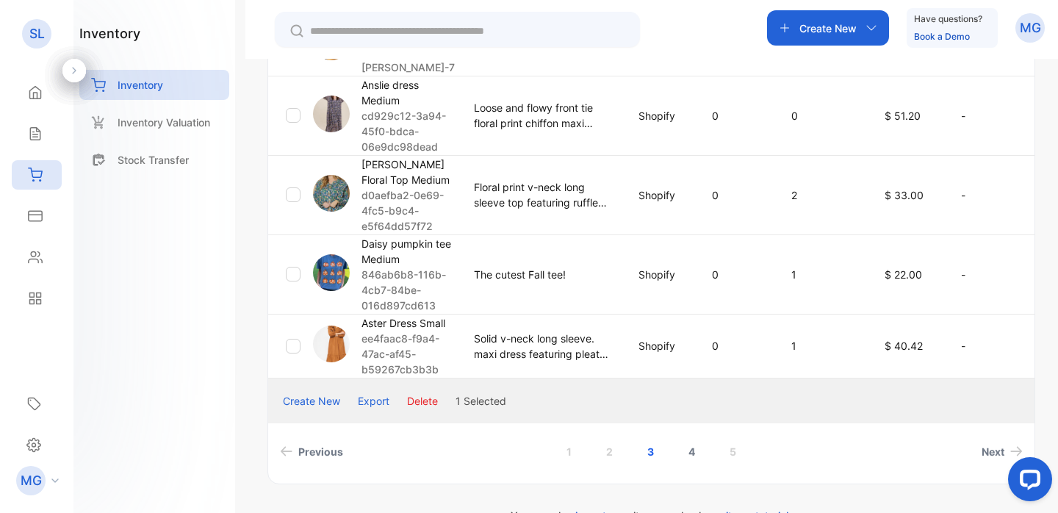
click at [689, 438] on link "4" at bounding box center [692, 451] width 42 height 27
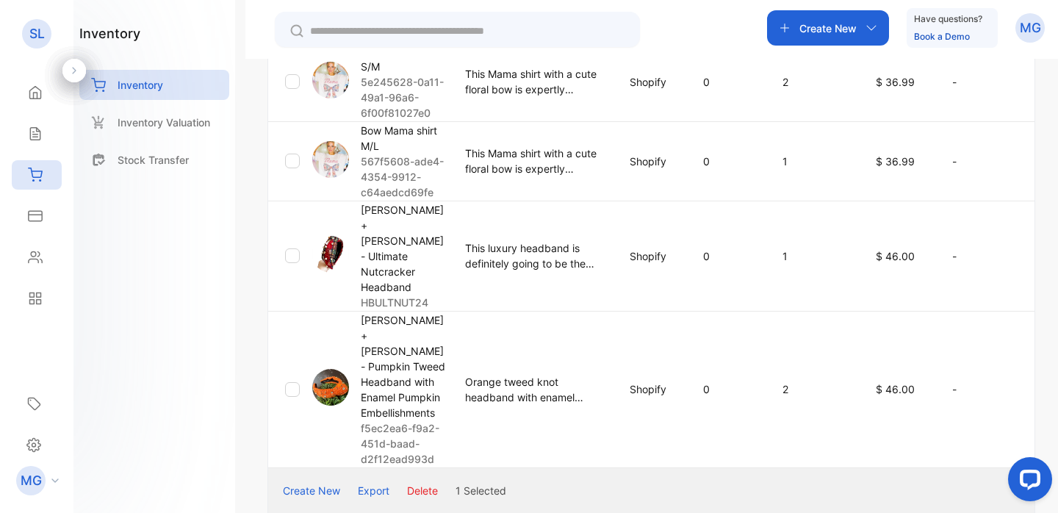
scroll to position [936, 0]
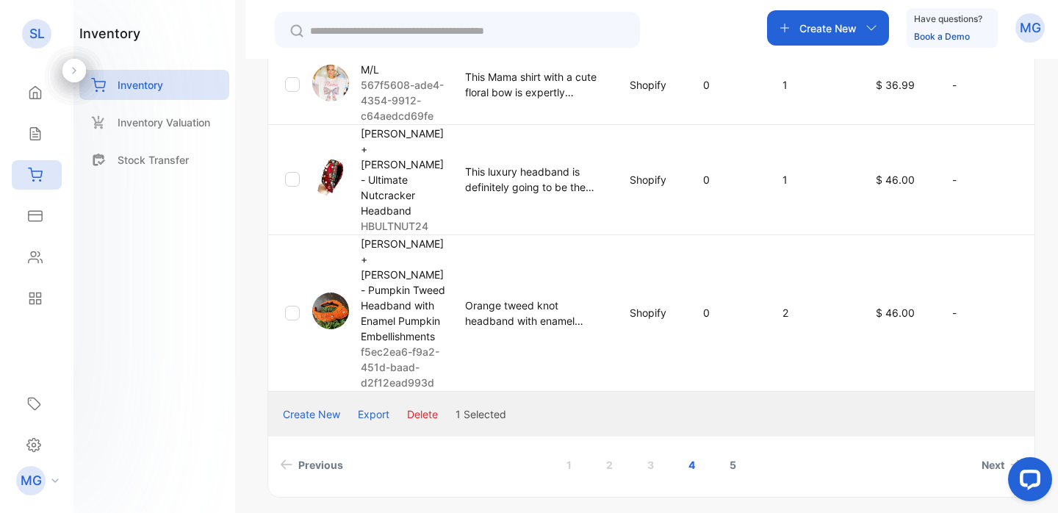
click at [727, 451] on link "5" at bounding box center [733, 464] width 42 height 27
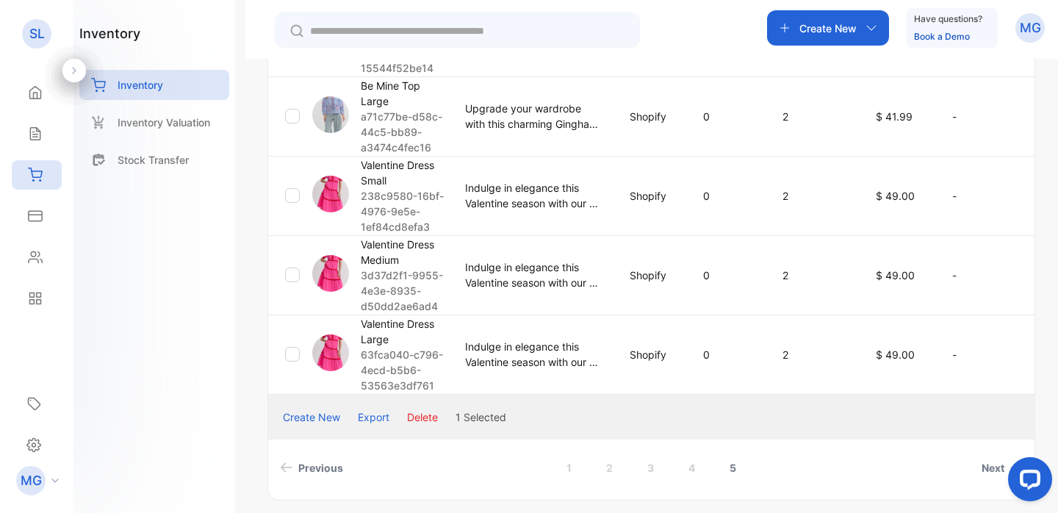
scroll to position [666, 0]
drag, startPoint x: 726, startPoint y: 413, endPoint x: 733, endPoint y: 475, distance: 62.1
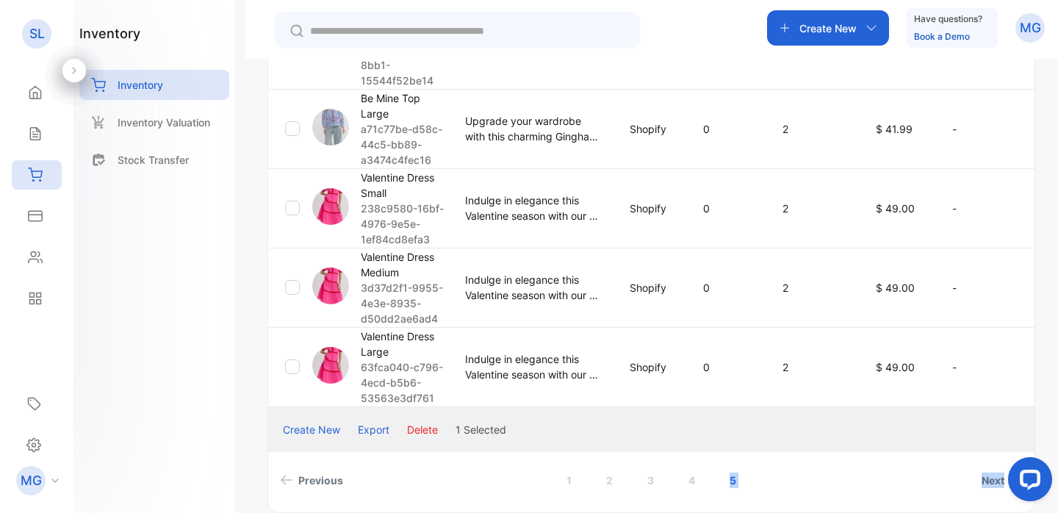
scroll to position [656, 0]
